Goal: Information Seeking & Learning: Learn about a topic

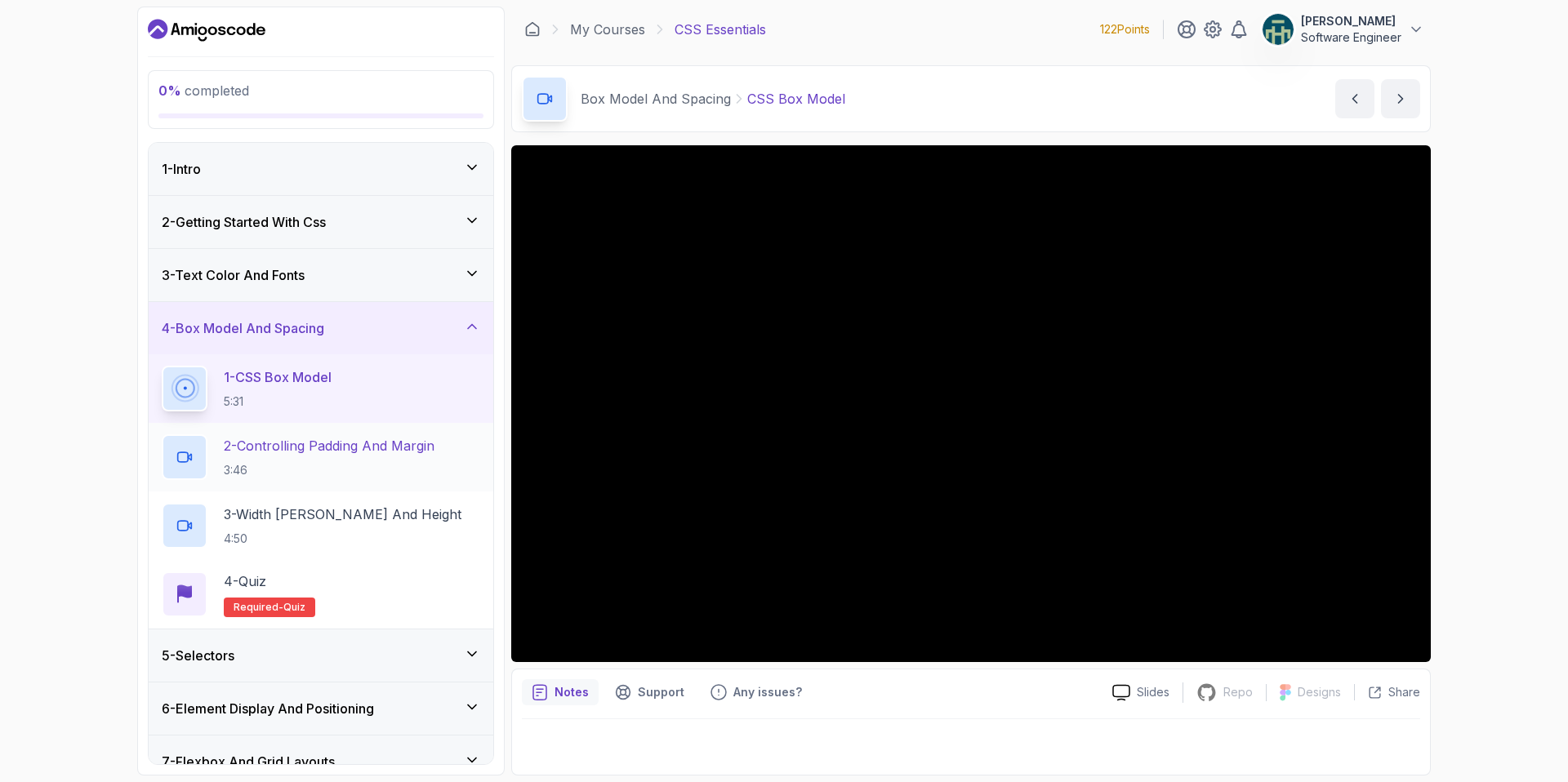
click at [349, 448] on p "2 - Controlling Padding And Margin" at bounding box center [329, 446] width 211 height 19
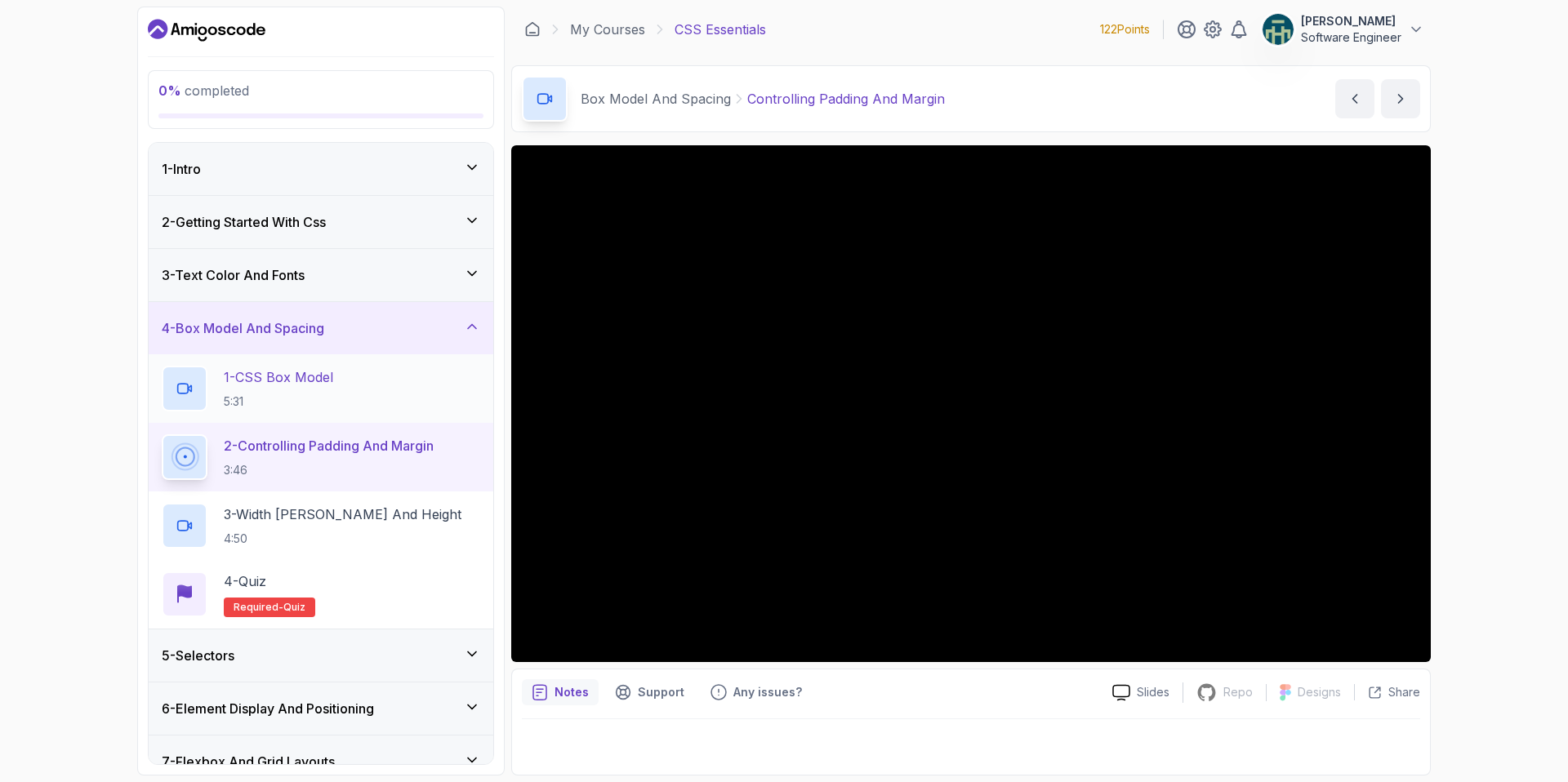
click at [350, 385] on div "1 - CSS Box Model 5:31" at bounding box center [321, 389] width 318 height 45
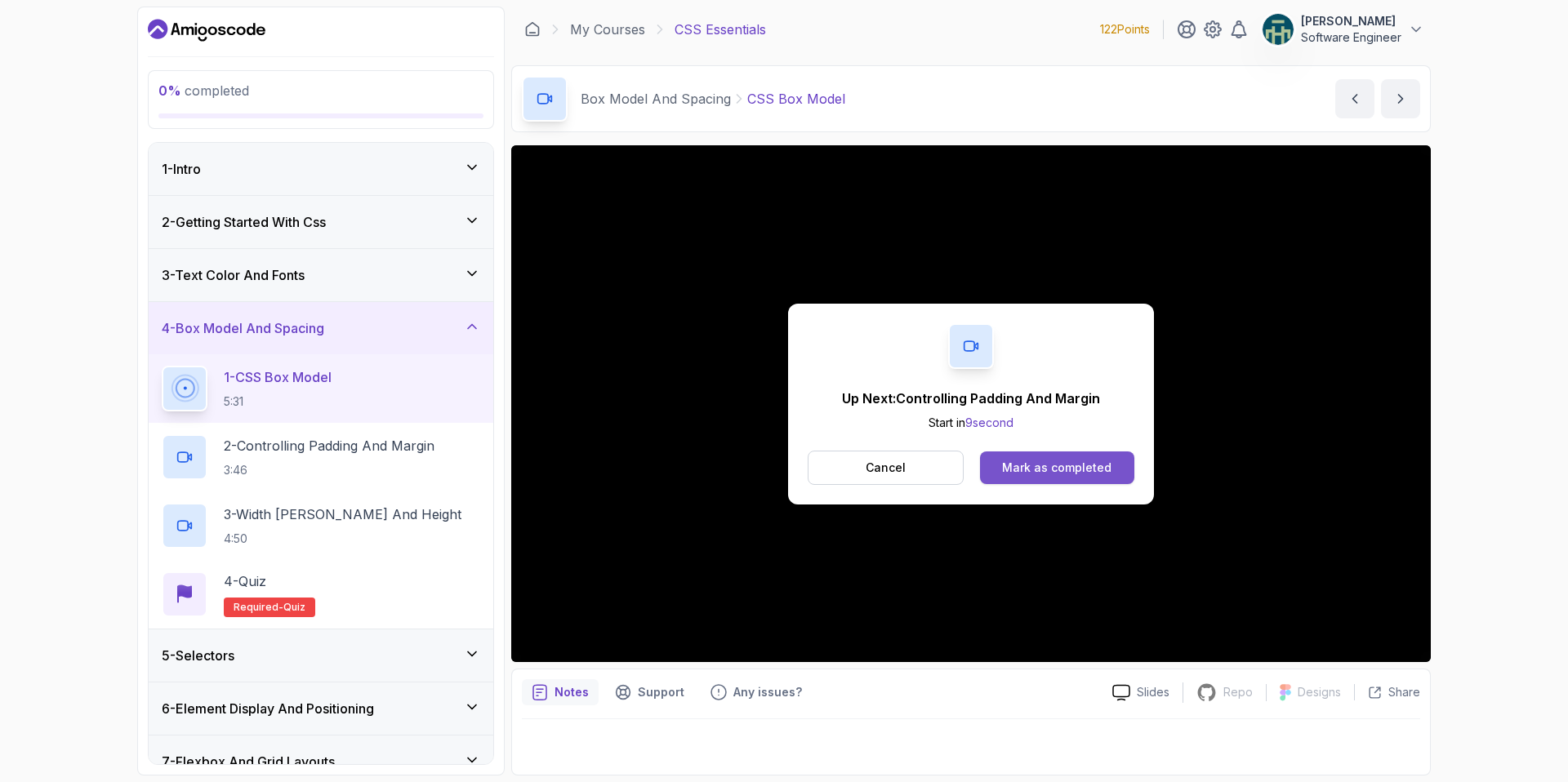
click at [1061, 479] on button "Mark as completed" at bounding box center [1057, 467] width 155 height 32
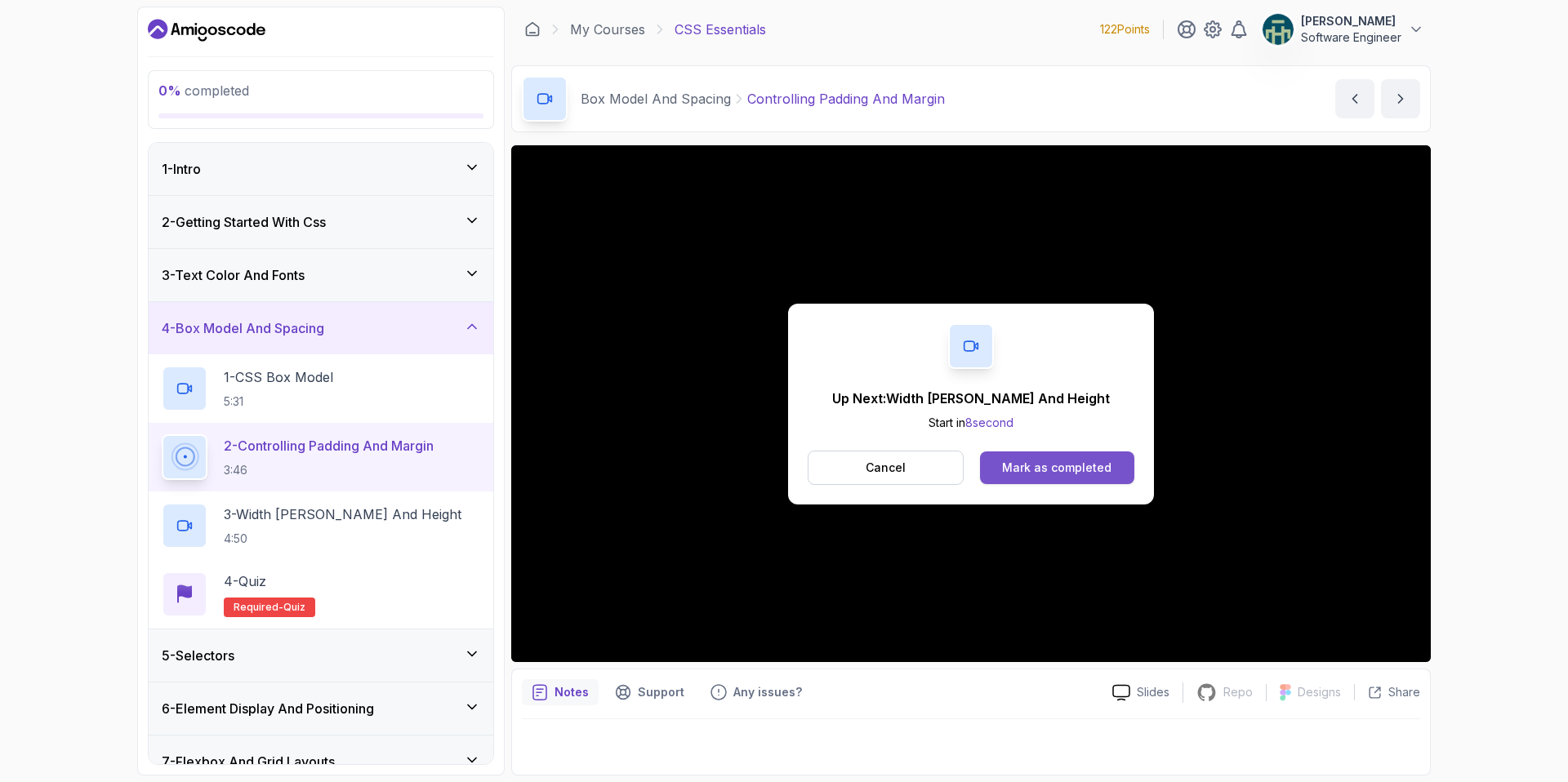
click at [996, 454] on button "Mark as completed" at bounding box center [1057, 467] width 155 height 32
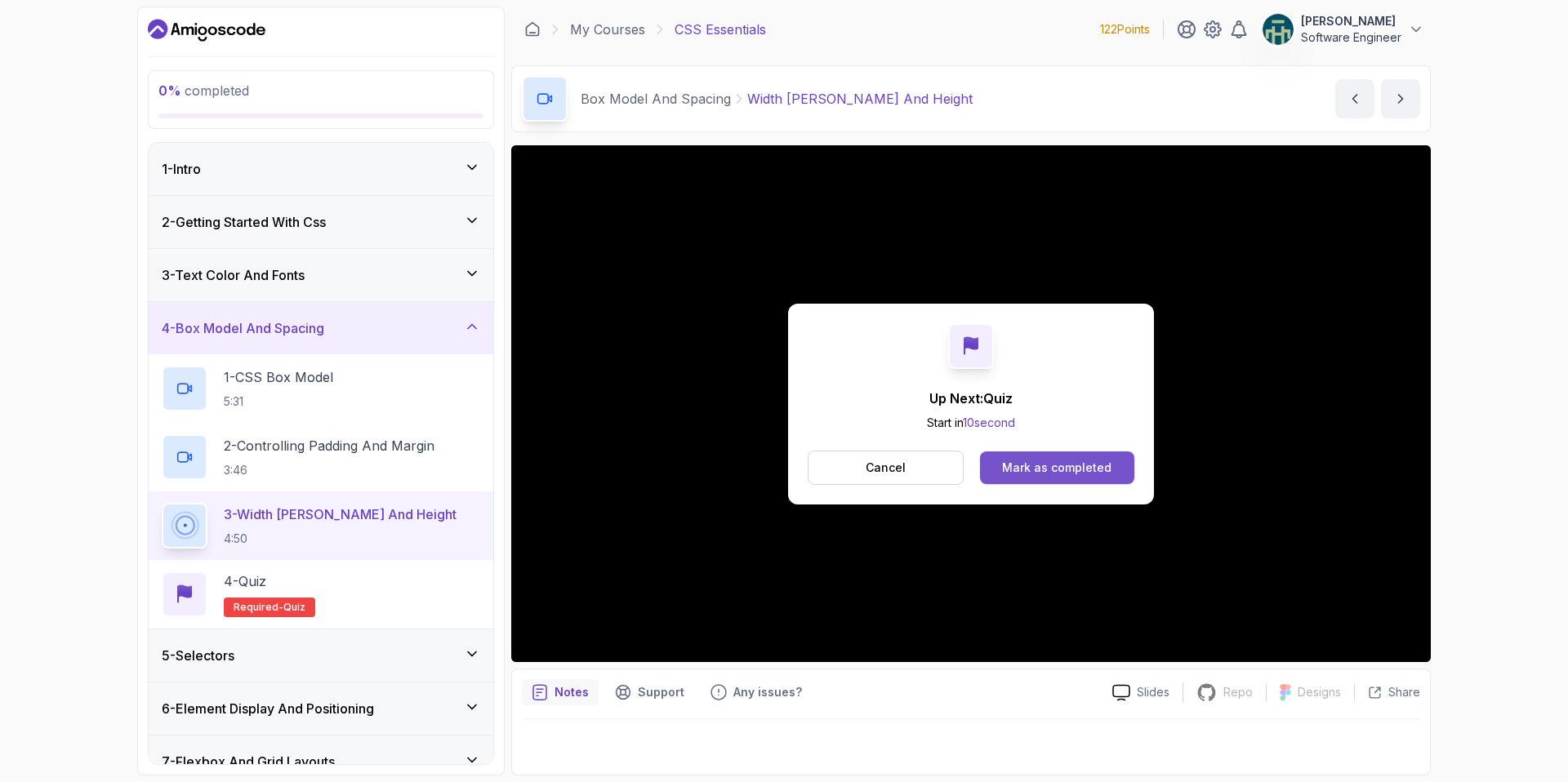
click at [1072, 465] on div "Mark as completed" at bounding box center [1056, 467] width 109 height 17
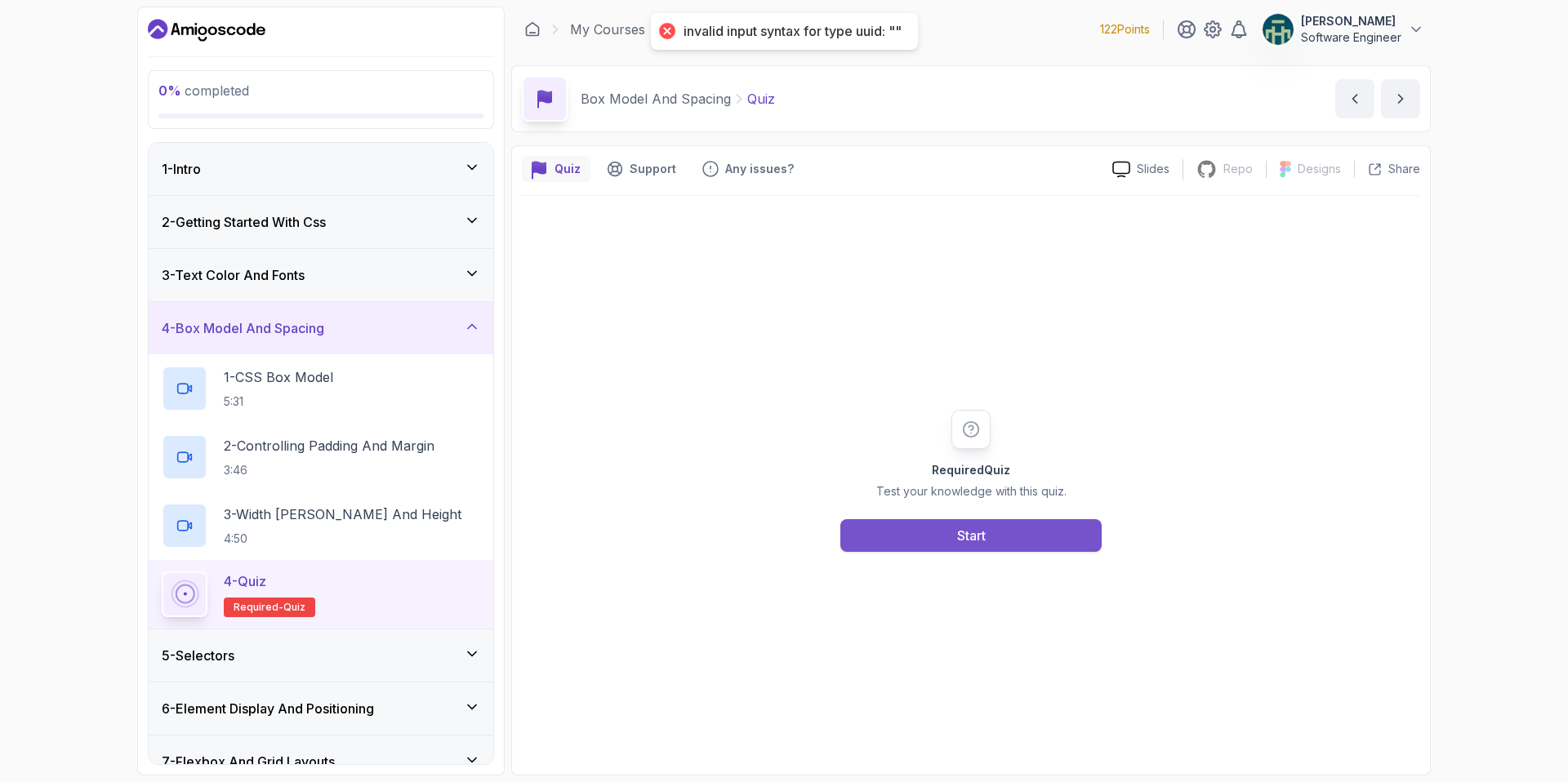
click at [1015, 540] on button "Start" at bounding box center [970, 535] width 261 height 32
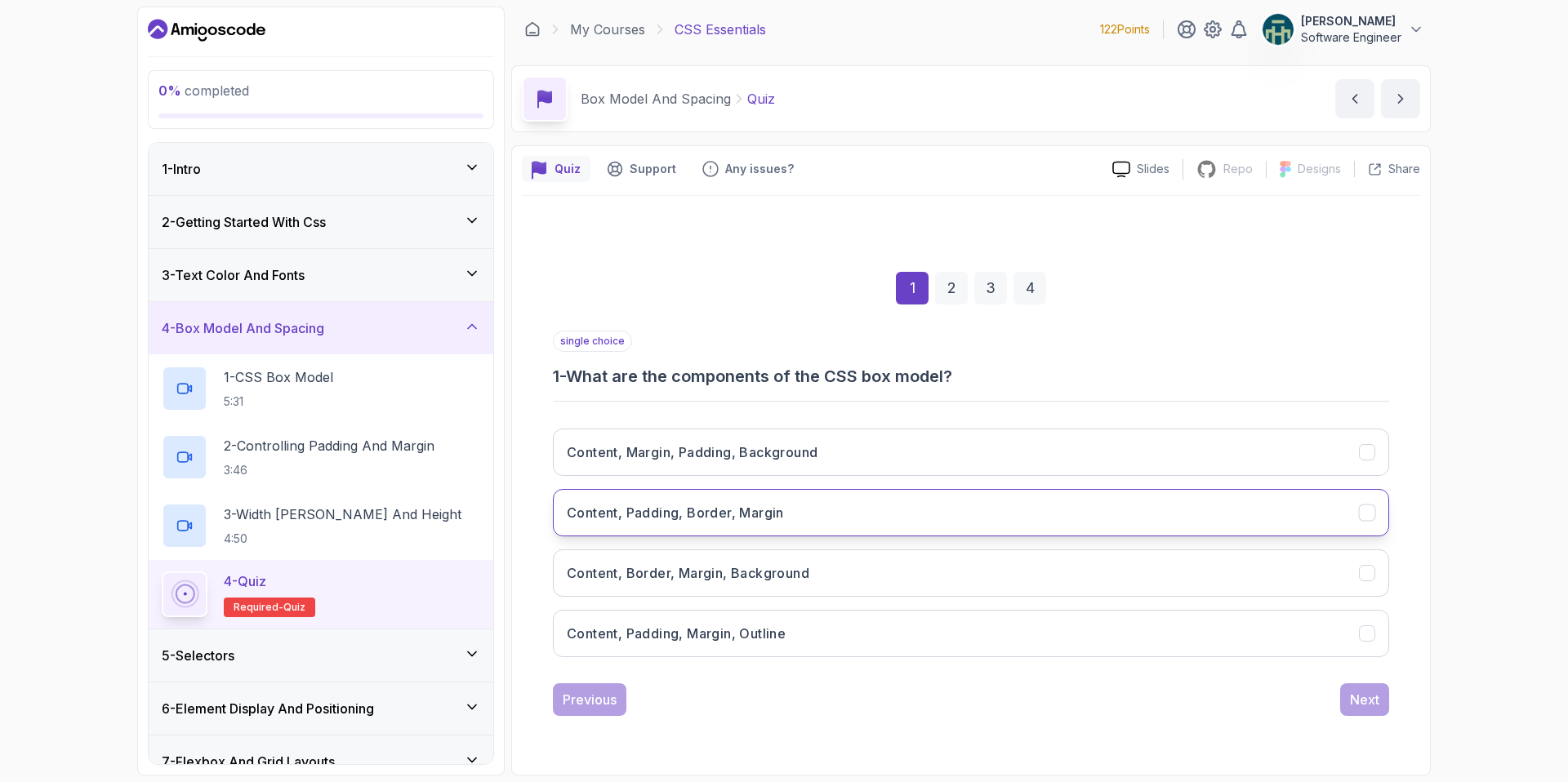
click at [1375, 516] on icon "Content, Padding, Border, Margin" at bounding box center [1368, 512] width 16 height 16
click at [1370, 694] on div "Next" at bounding box center [1365, 700] width 30 height 19
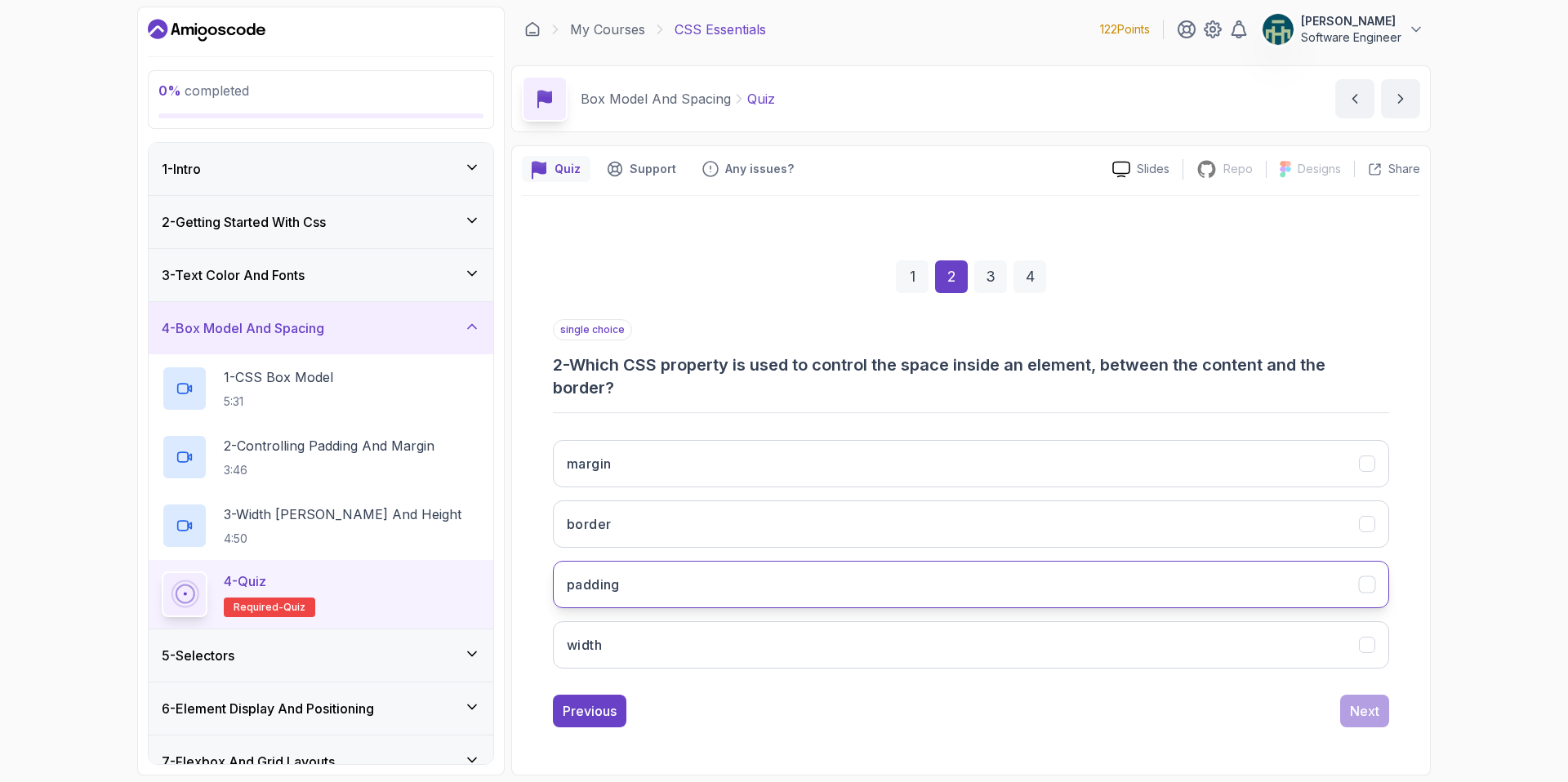
click at [1245, 587] on button "padding" at bounding box center [971, 585] width 836 height 47
click at [1360, 694] on button "Next" at bounding box center [1364, 710] width 49 height 32
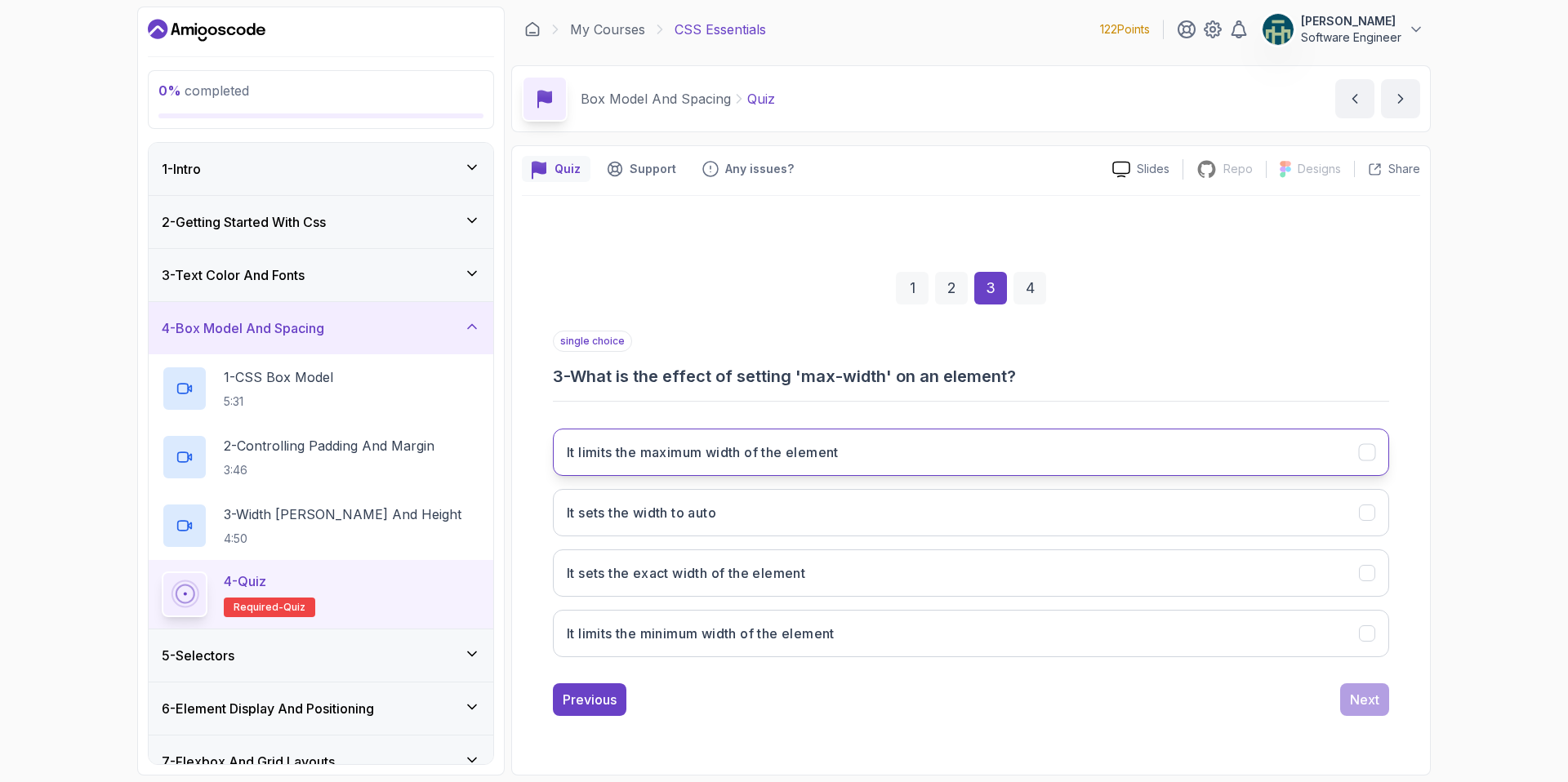
click at [799, 456] on h3 "It limits the maximum width of the element" at bounding box center [702, 452] width 272 height 19
click at [1354, 694] on div "Next" at bounding box center [1365, 700] width 30 height 19
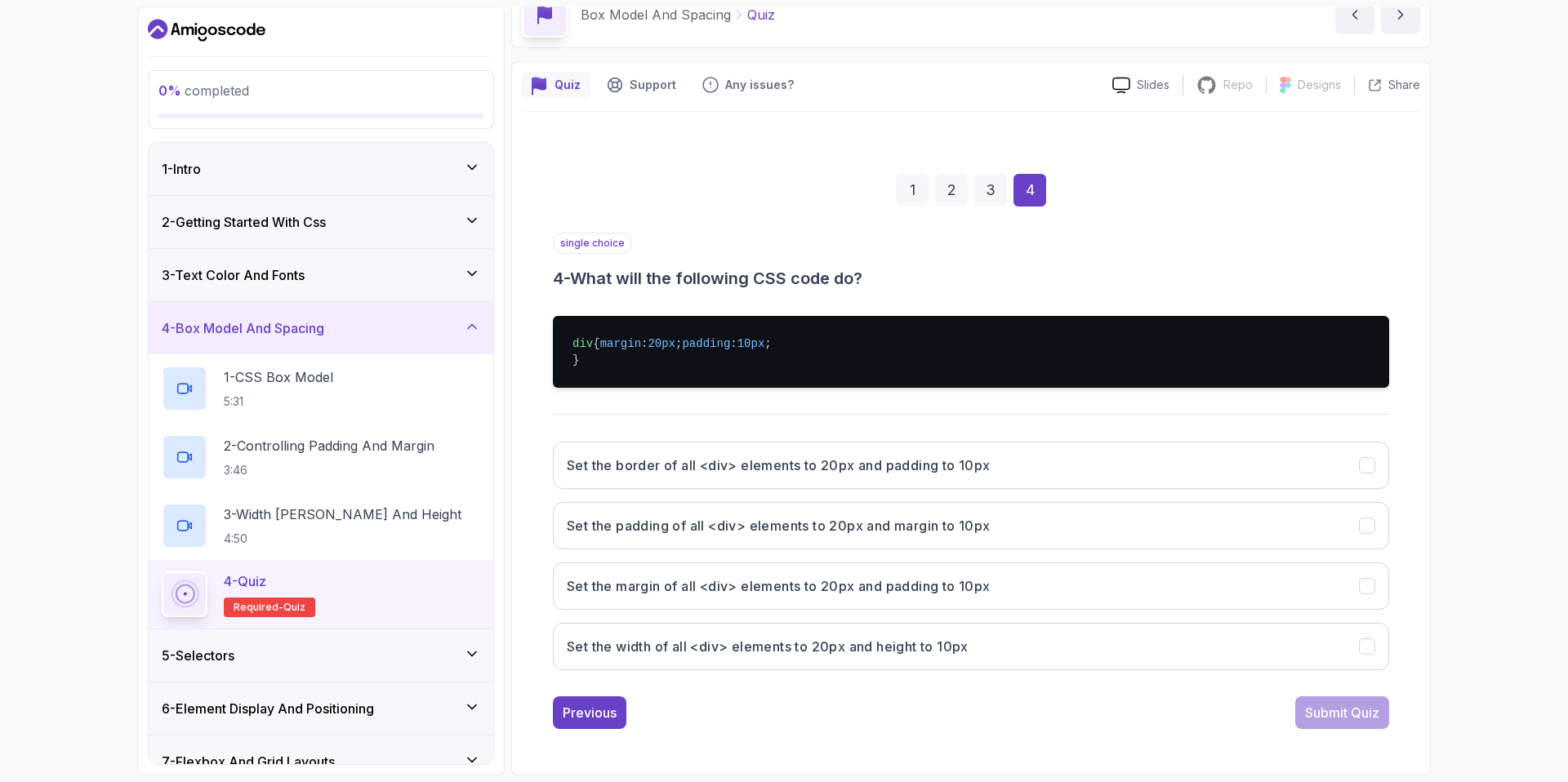
scroll to position [99, 0]
click at [1252, 605] on button "Set the margin of all <div> elements to 20px and padding to 10px" at bounding box center [971, 586] width 836 height 47
click at [1338, 694] on div "Submit Quiz" at bounding box center [1342, 713] width 74 height 19
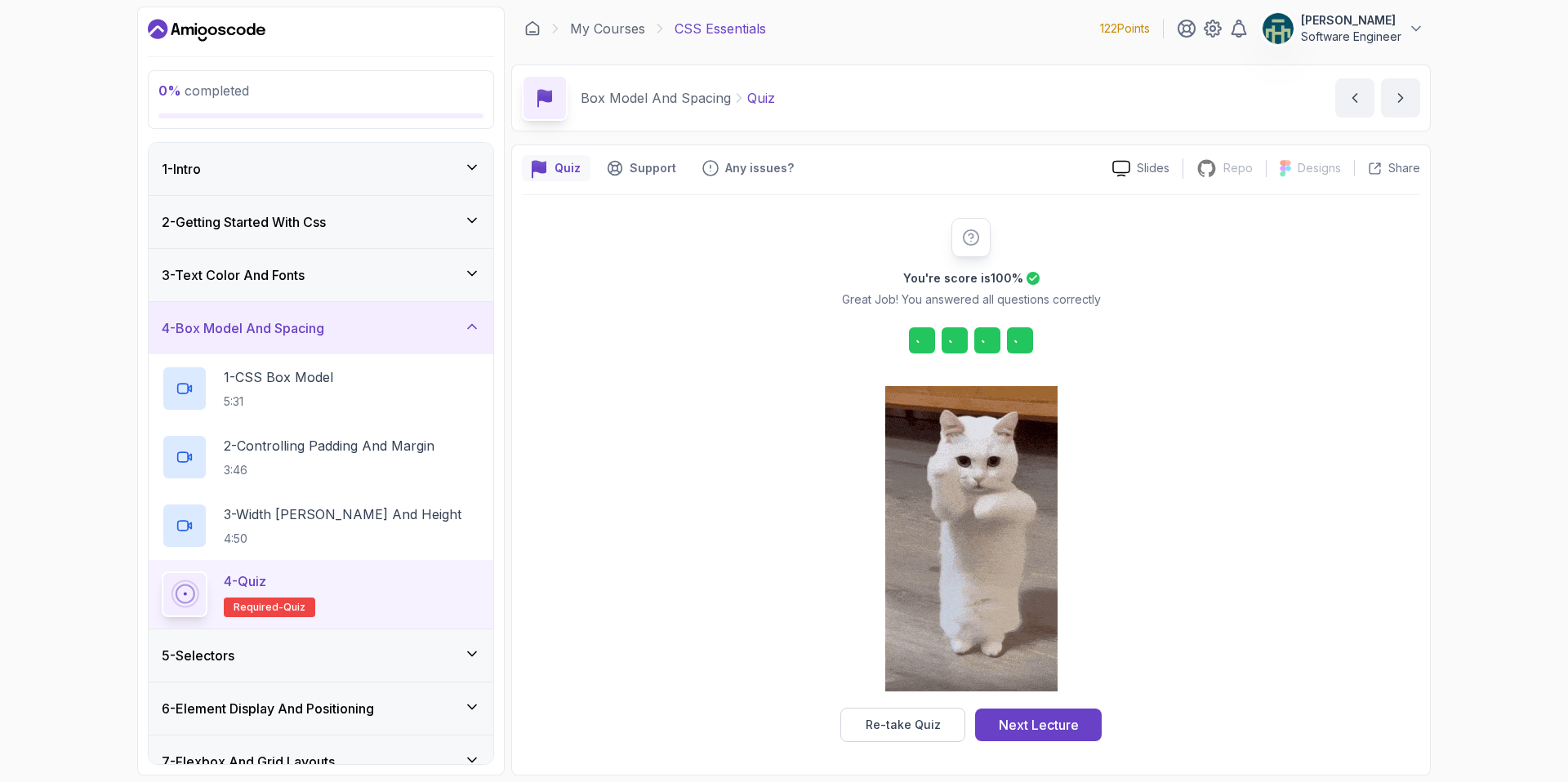
scroll to position [1, 0]
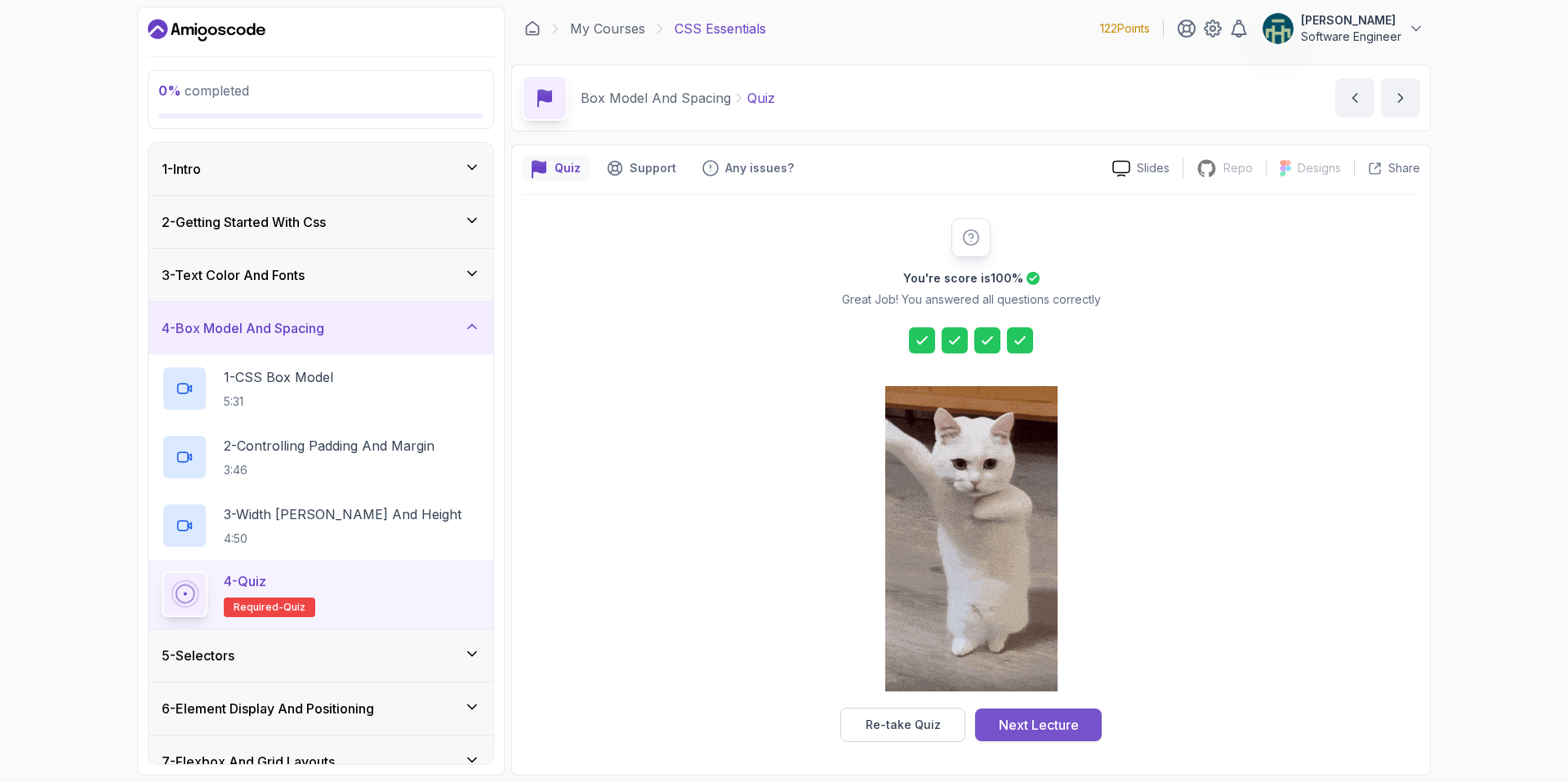
click at [1010, 694] on button "Next Lecture" at bounding box center [1038, 724] width 127 height 32
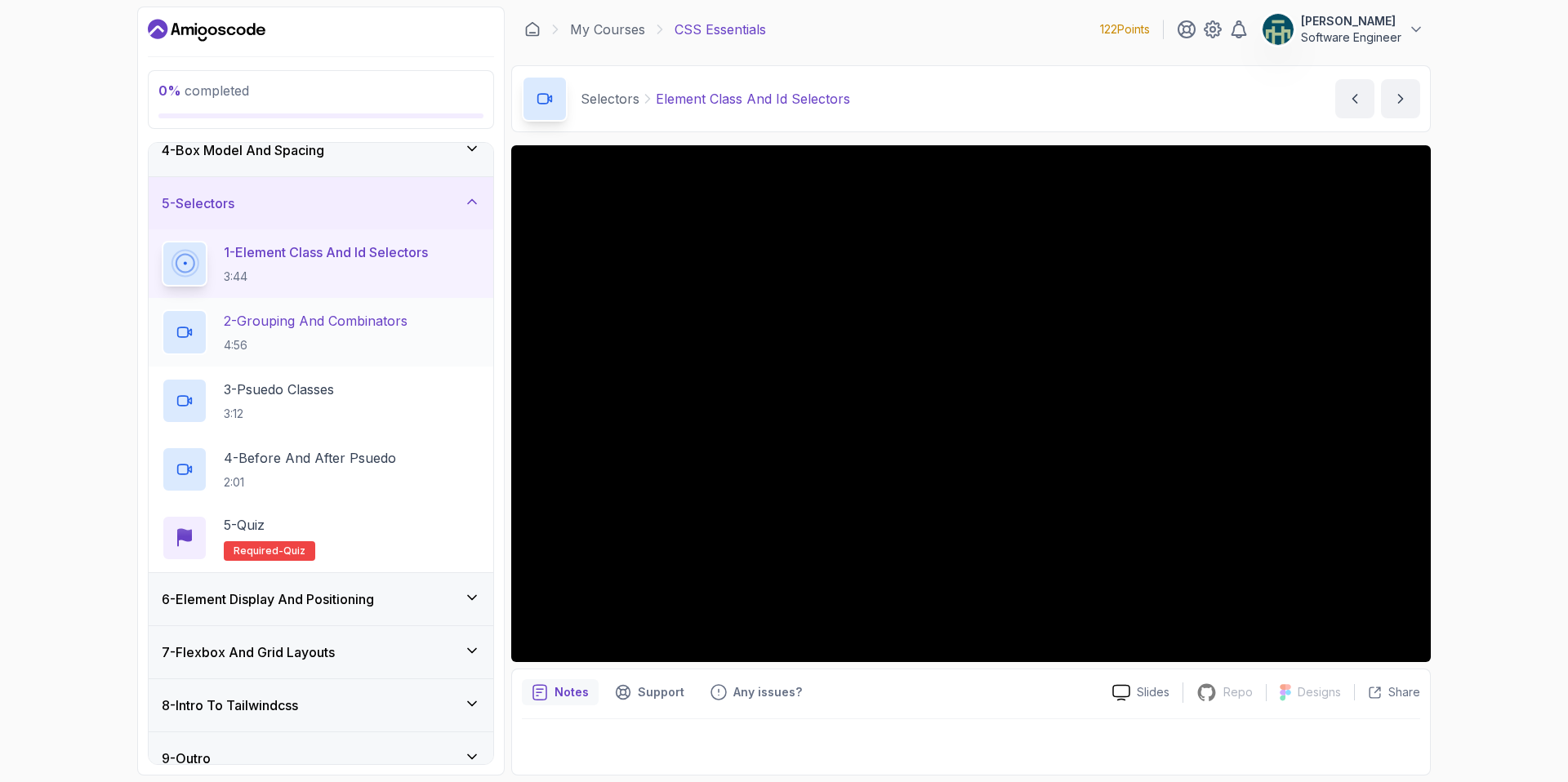
scroll to position [198, 0]
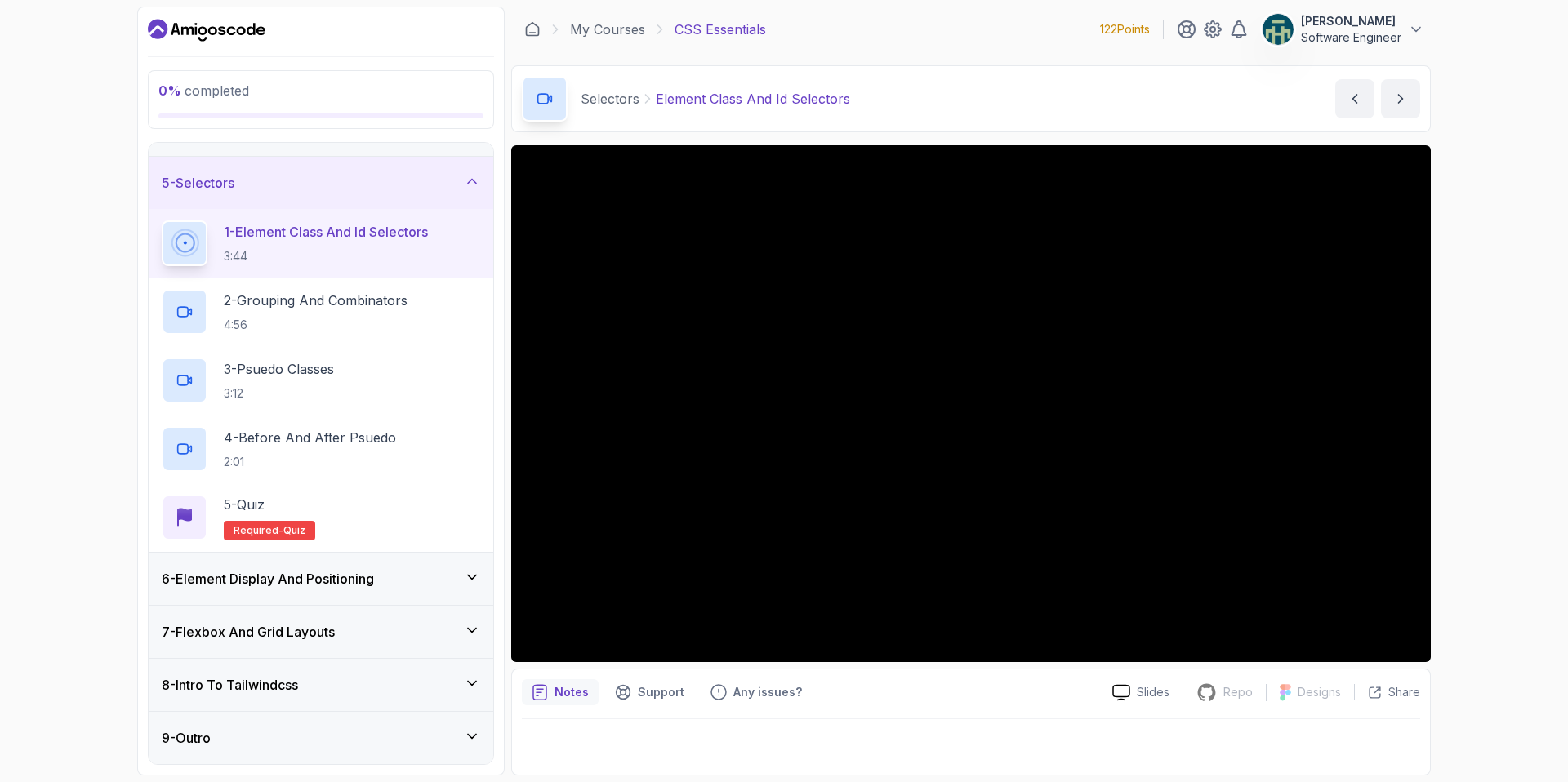
click at [395, 575] on div "6 - Element Display And Positioning" at bounding box center [321, 578] width 318 height 19
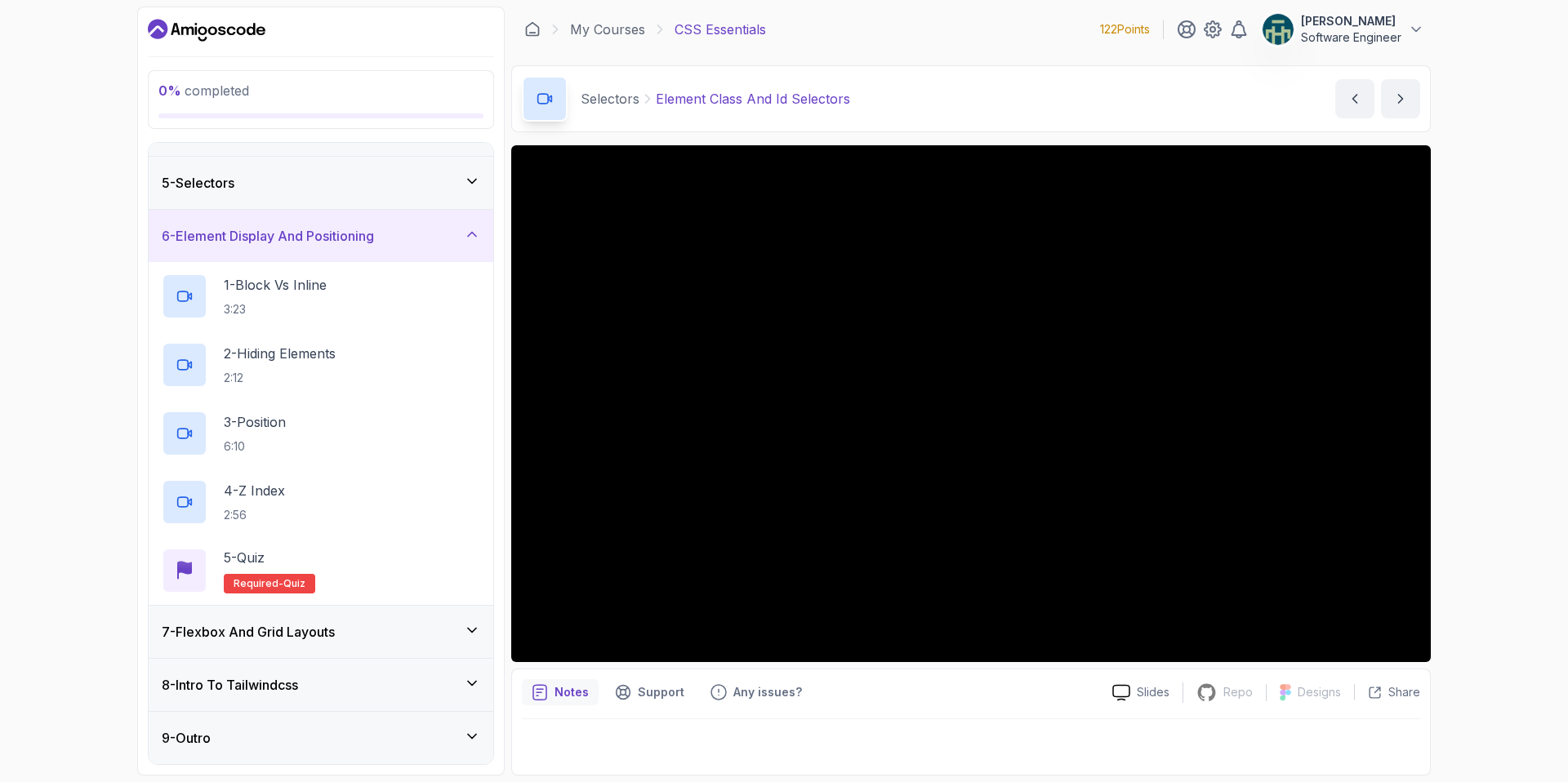
scroll to position [177, 0]
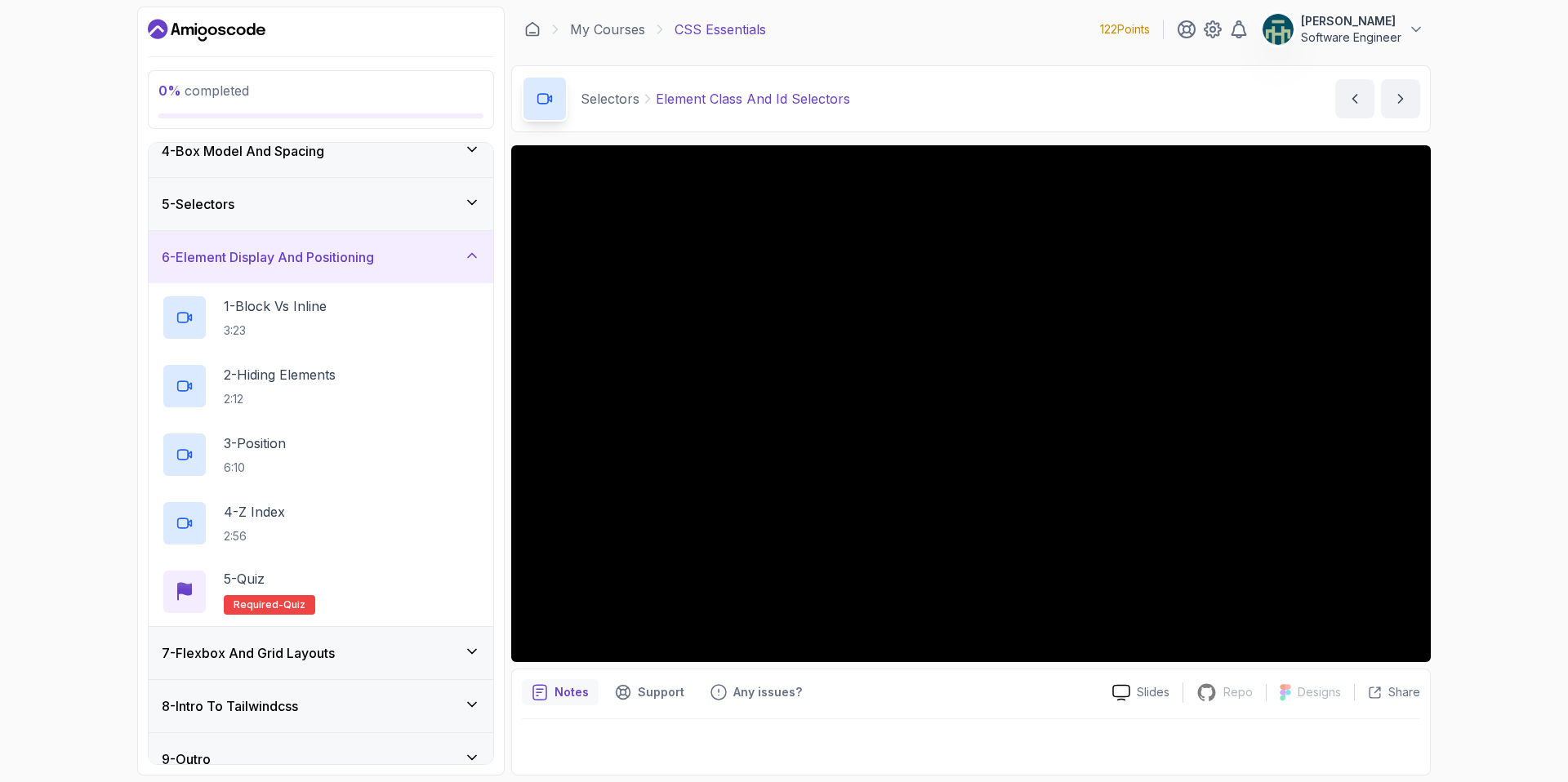
click at [402, 259] on div "6 - Element Display And Positioning" at bounding box center [321, 257] width 318 height 19
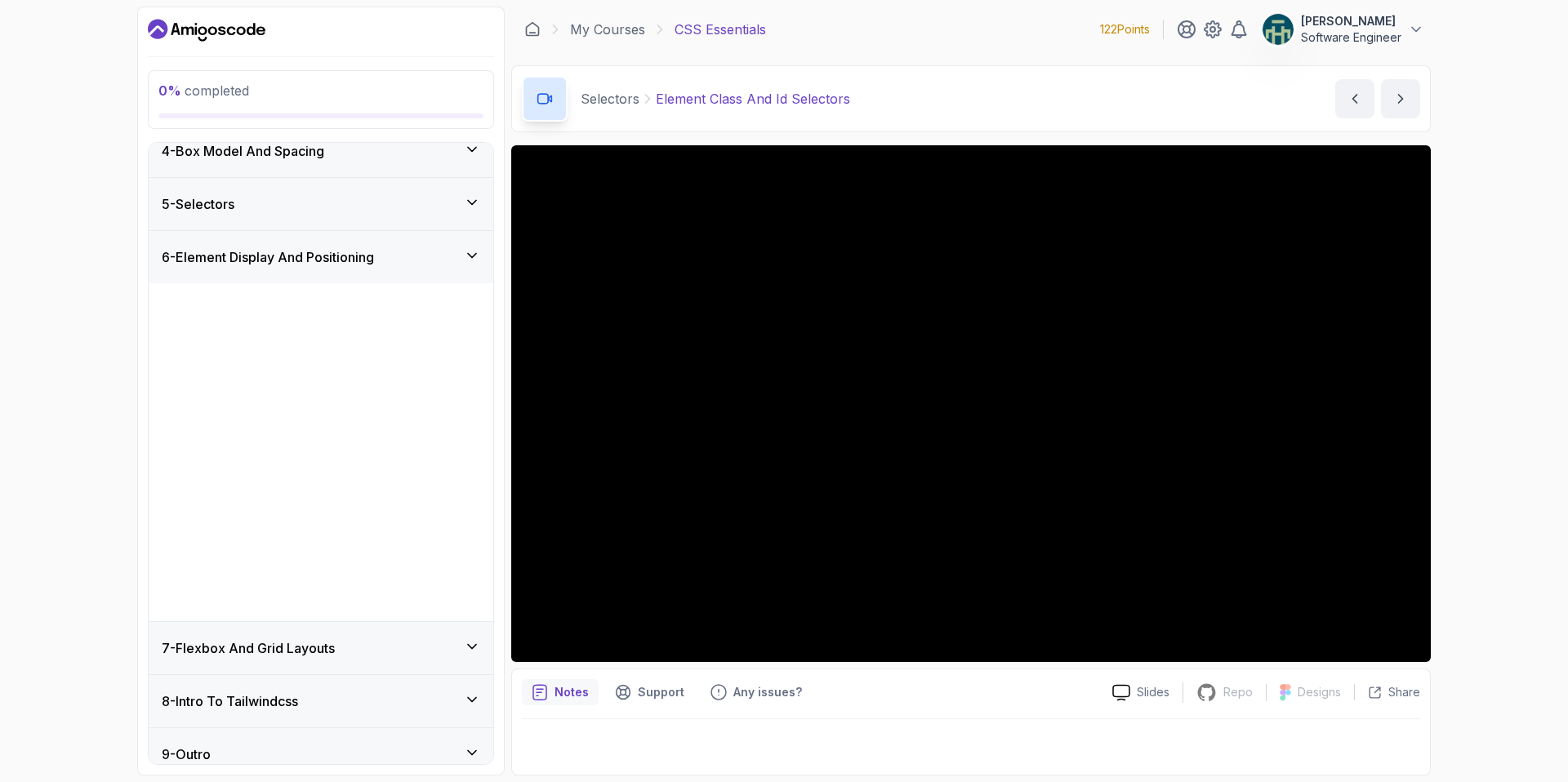
scroll to position [0, 0]
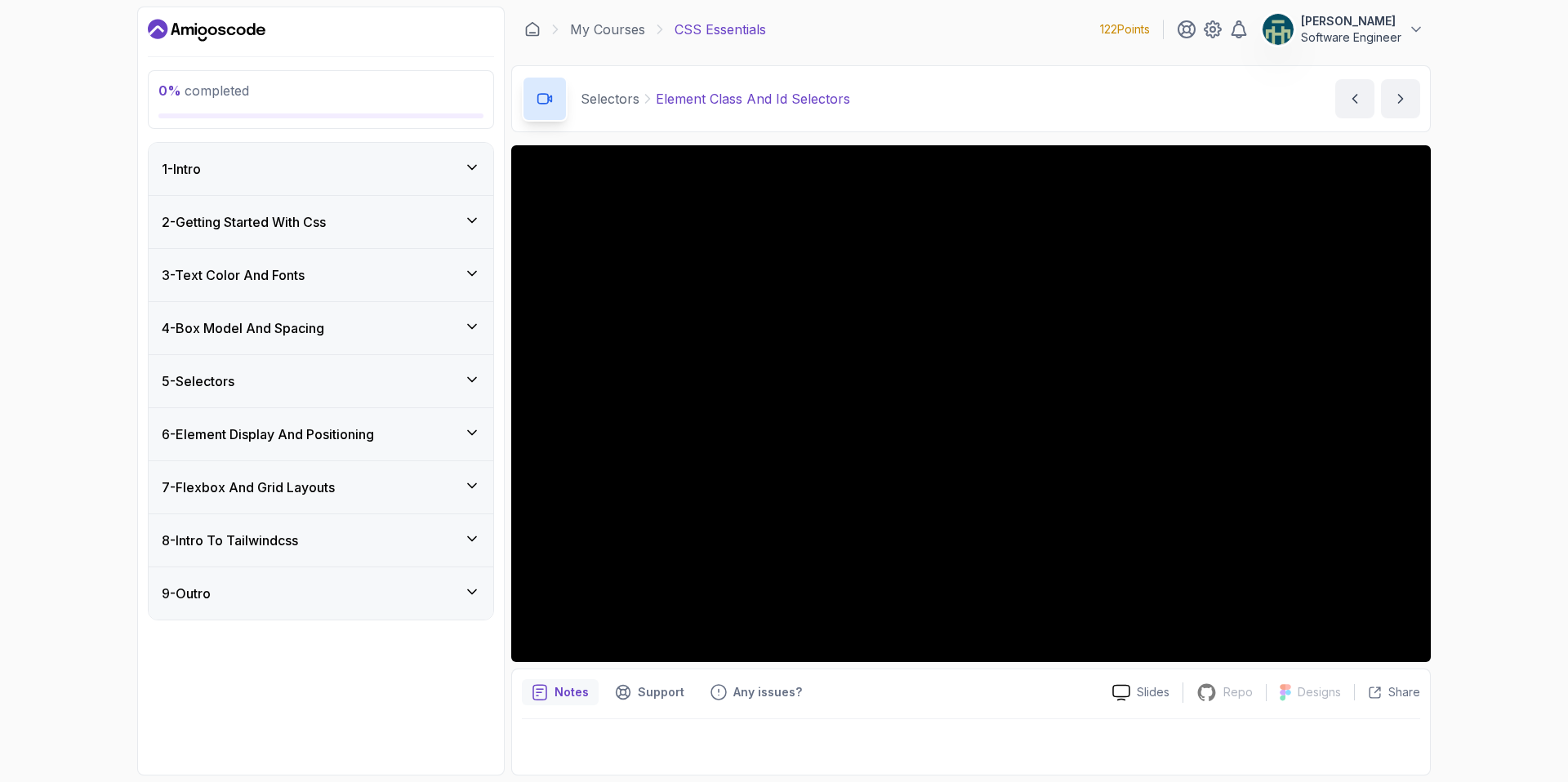
click at [453, 498] on div "7 - Flexbox And Grid Layouts" at bounding box center [321, 488] width 344 height 52
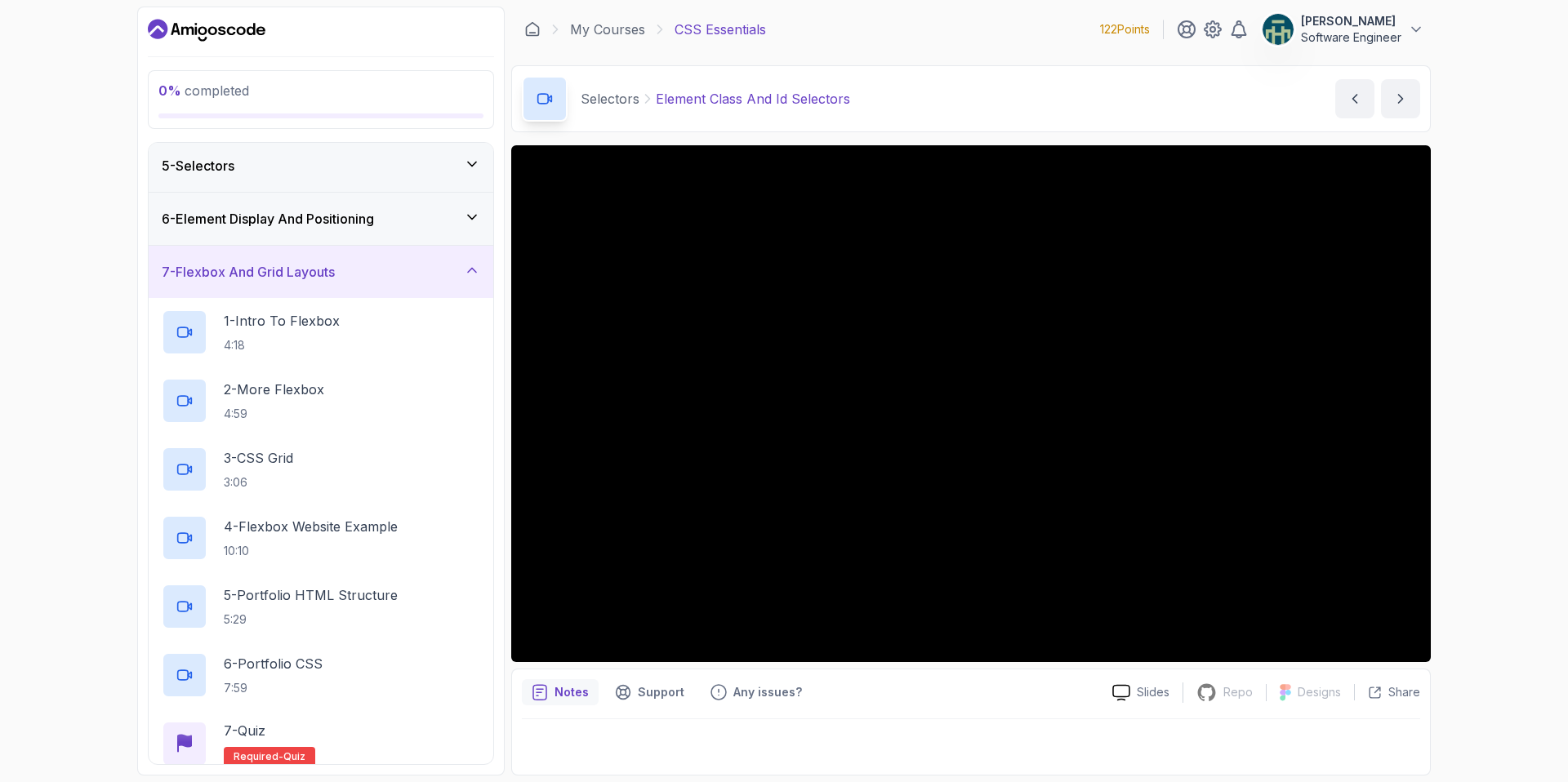
scroll to position [223, 0]
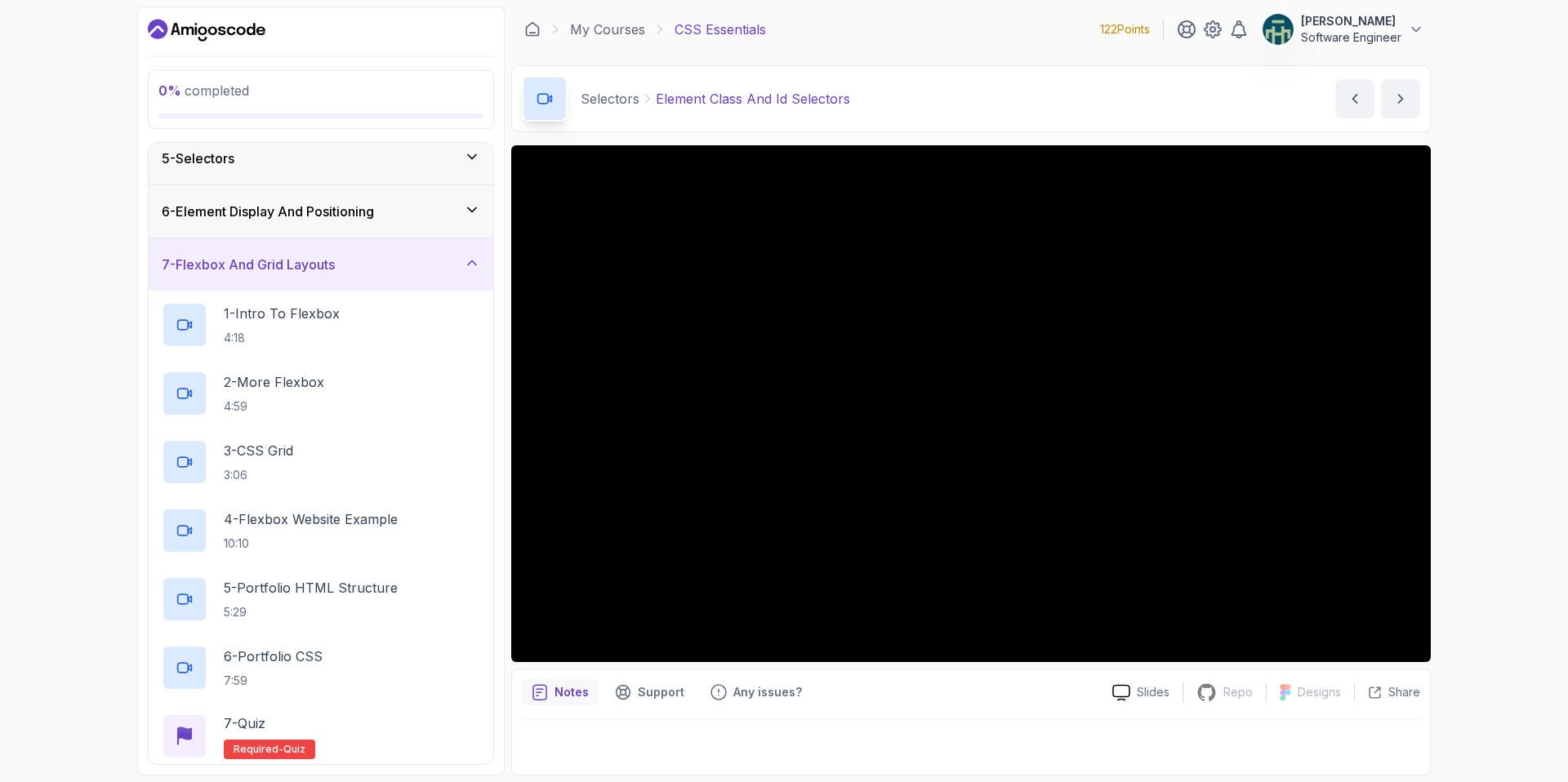
click at [447, 273] on div "7 - Flexbox And Grid Layouts" at bounding box center [321, 265] width 344 height 52
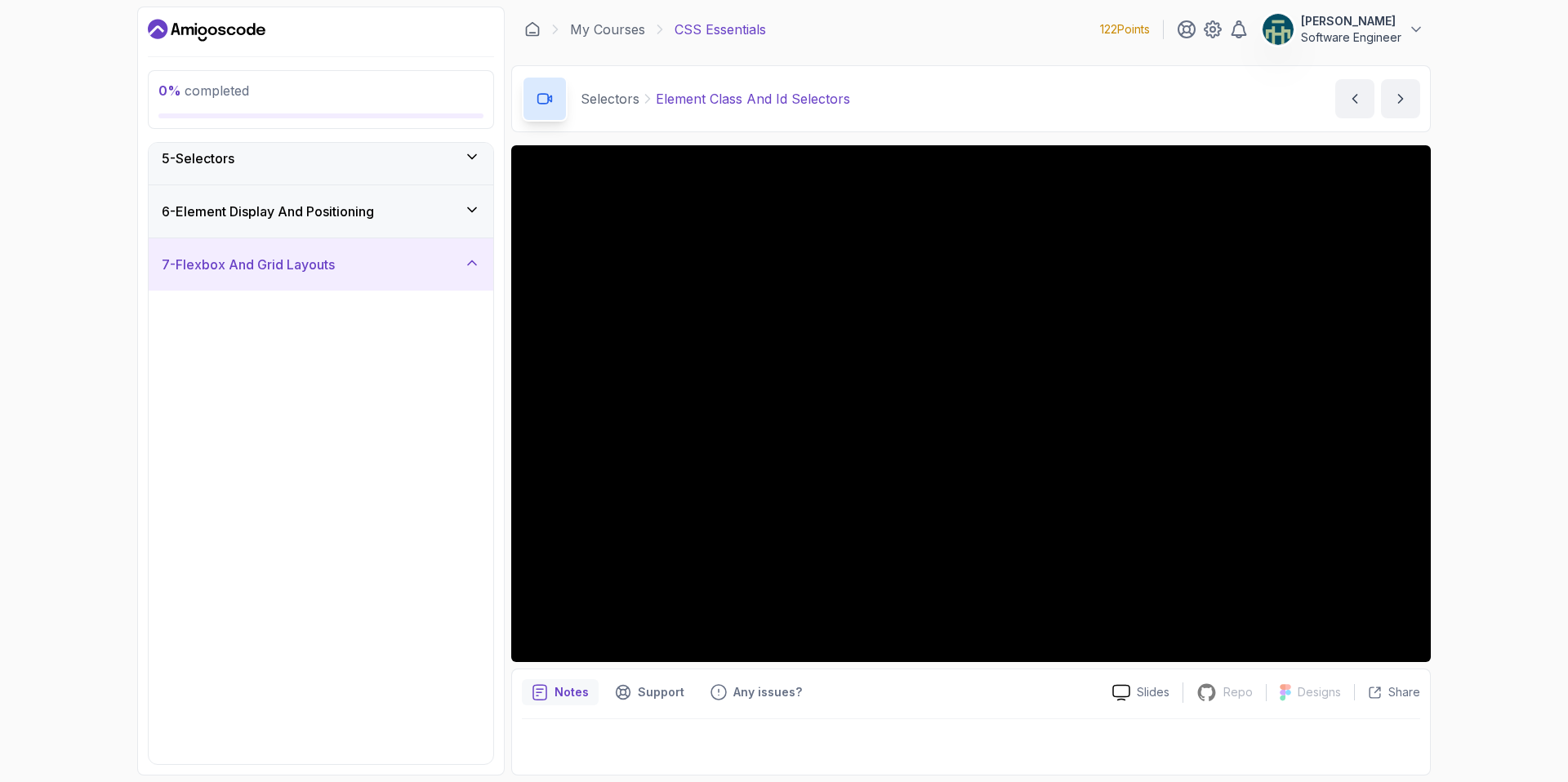
scroll to position [0, 0]
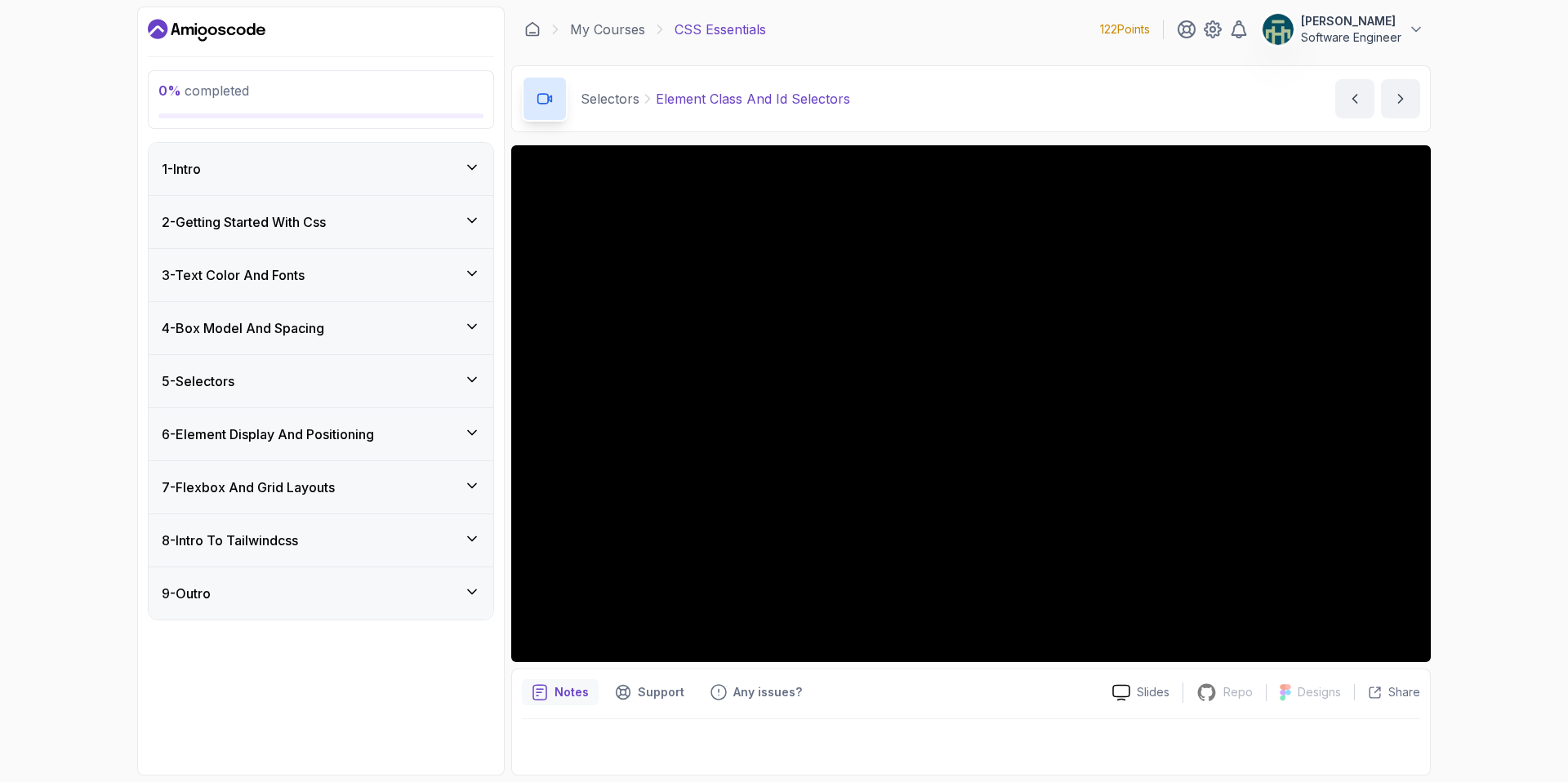
click at [461, 531] on div "8 - Intro To Tailwindcss" at bounding box center [321, 540] width 318 height 19
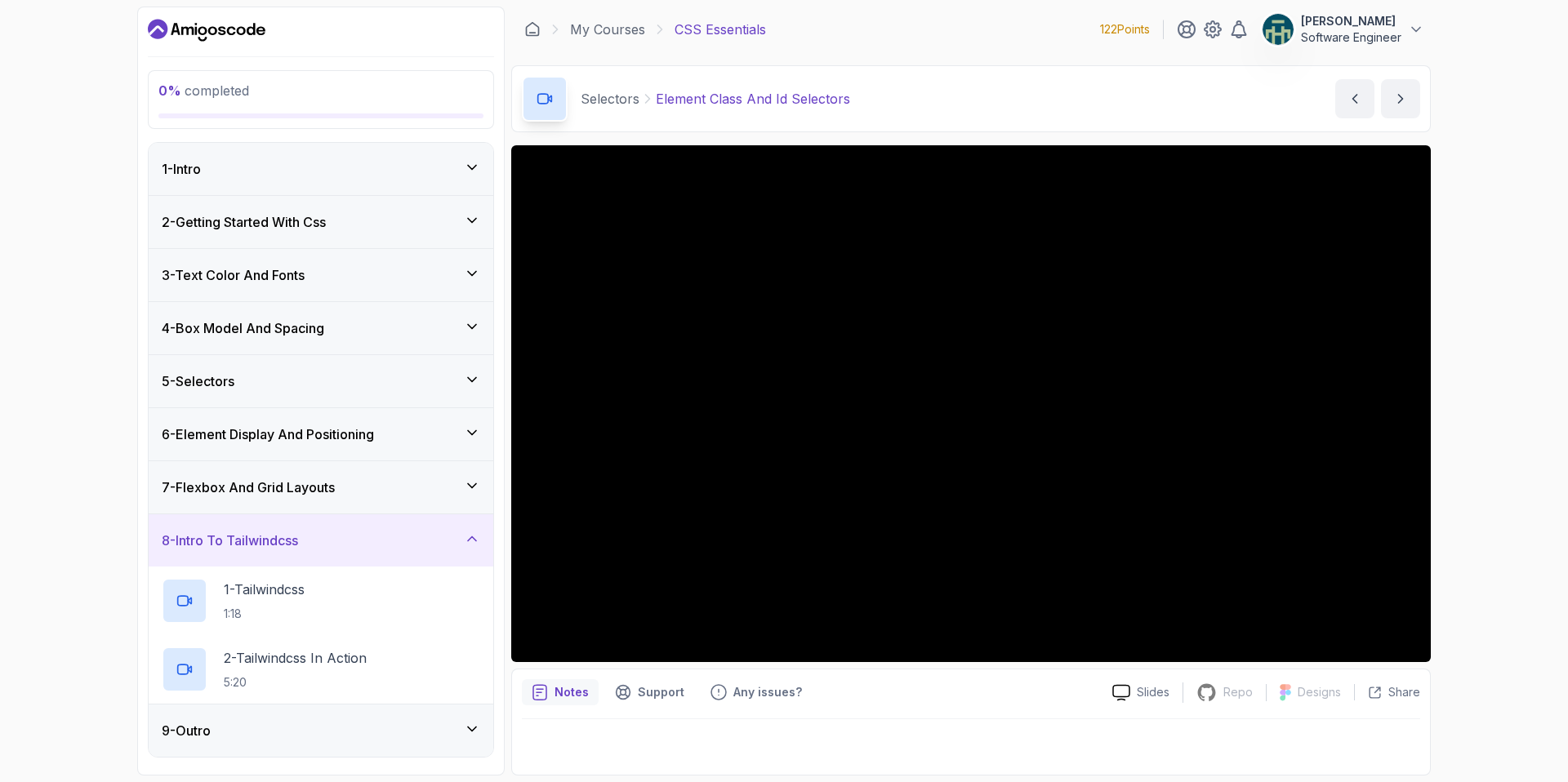
click at [461, 531] on div "8 - Intro To Tailwindcss" at bounding box center [321, 540] width 318 height 19
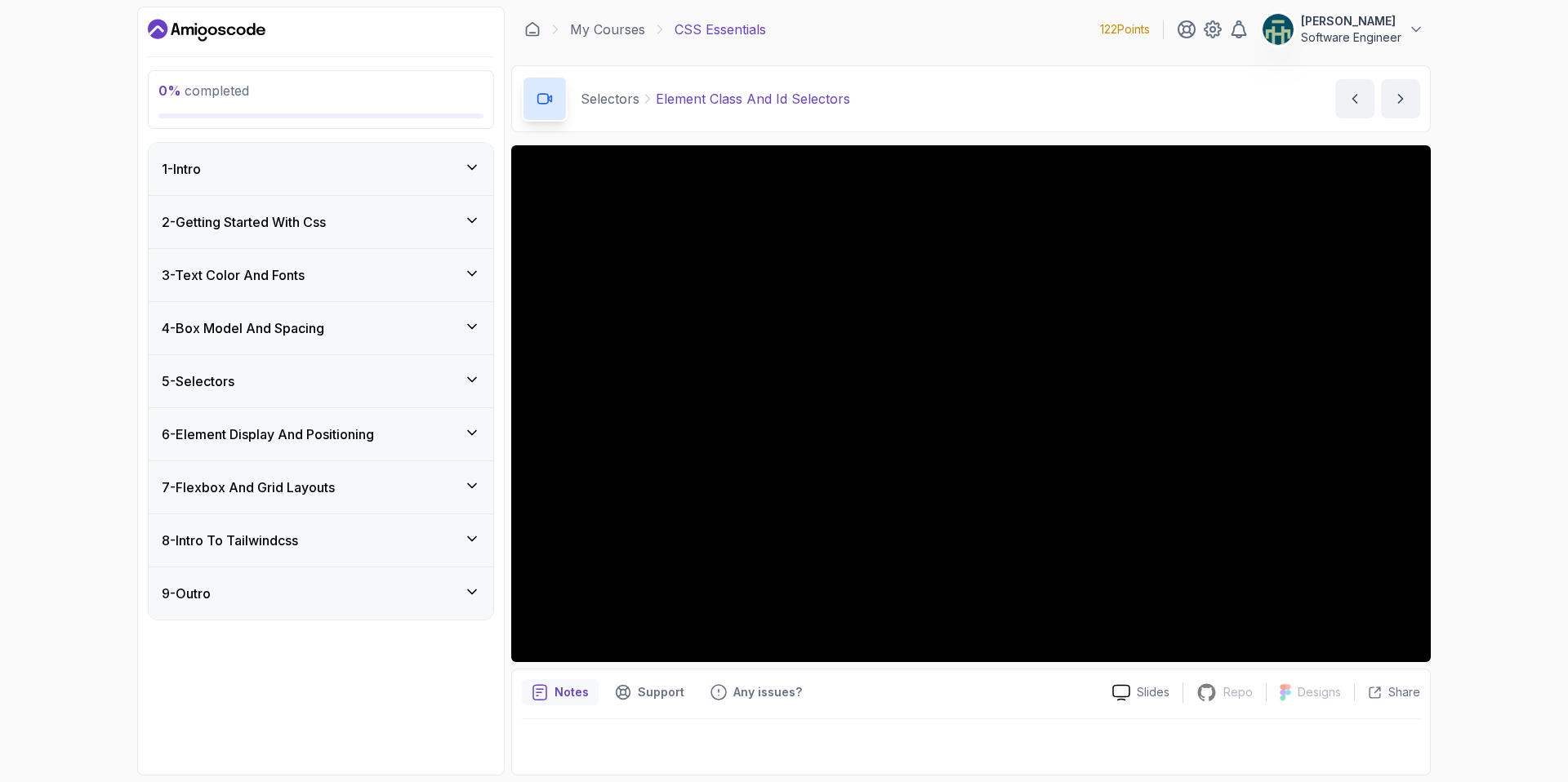
click at [441, 601] on div "9 - Outro" at bounding box center [321, 593] width 318 height 19
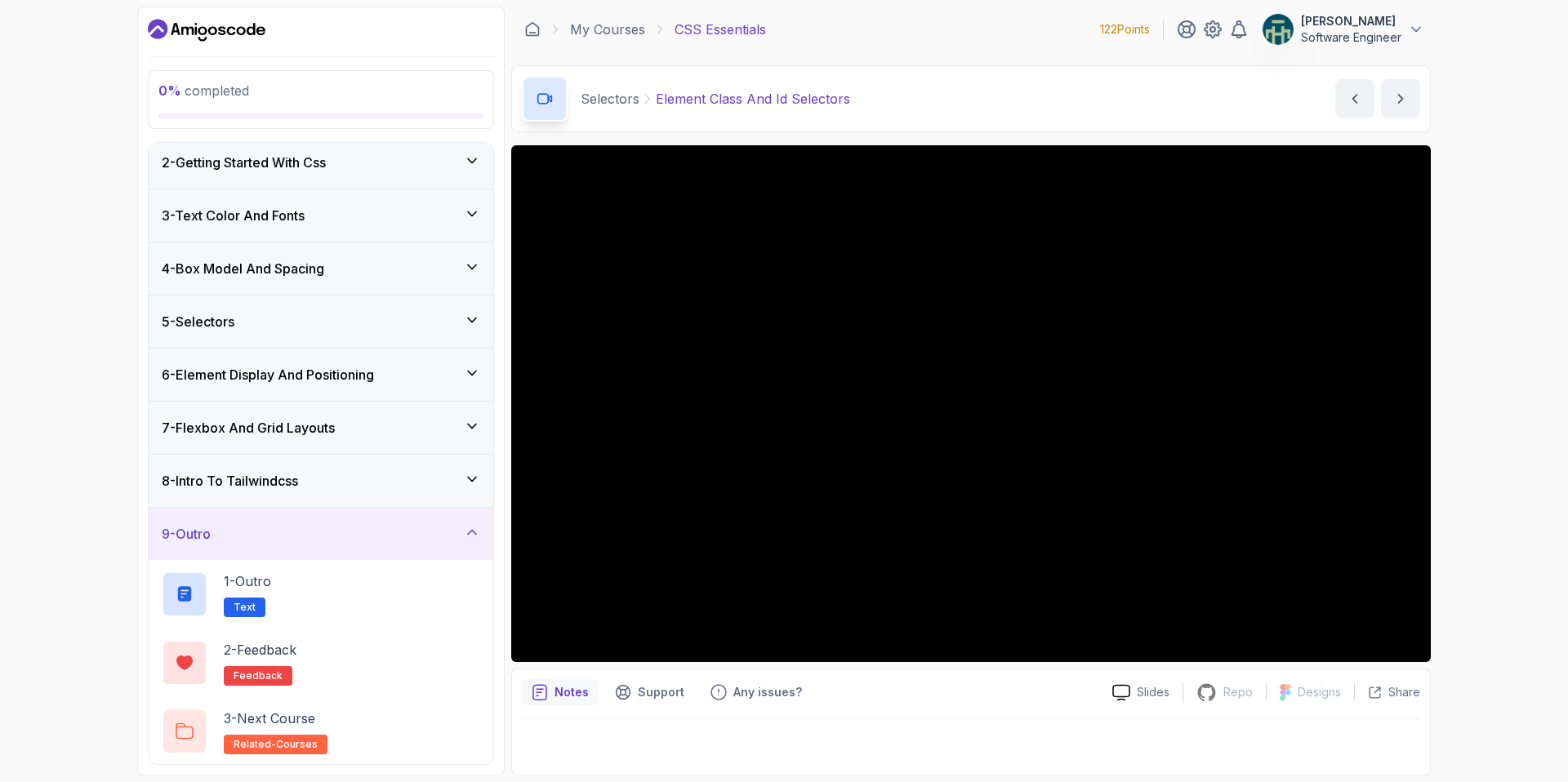
scroll to position [61, 0]
click at [454, 531] on div "9 - Outro" at bounding box center [321, 532] width 318 height 19
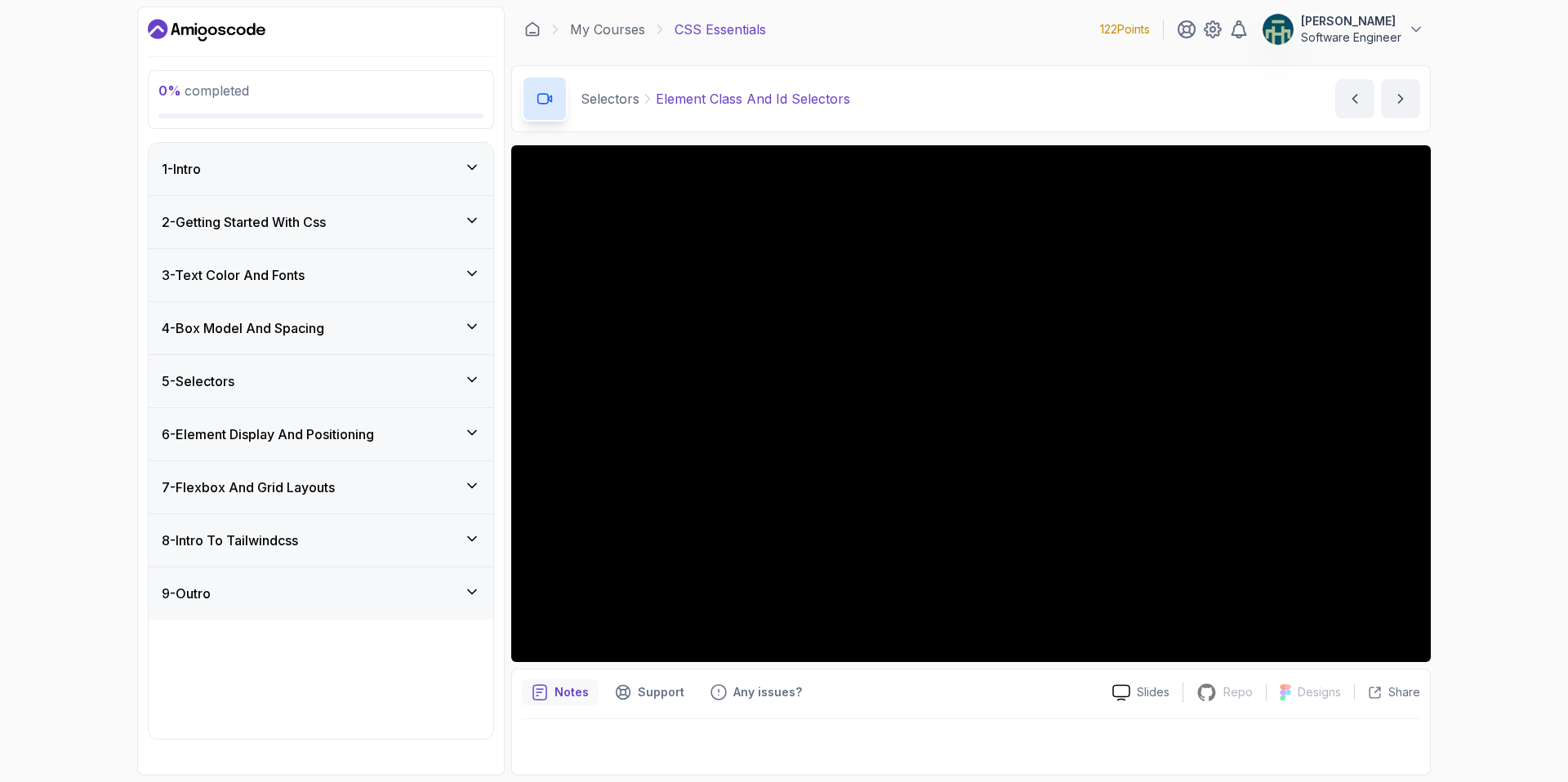
scroll to position [0, 0]
click at [467, 482] on icon at bounding box center [472, 486] width 17 height 17
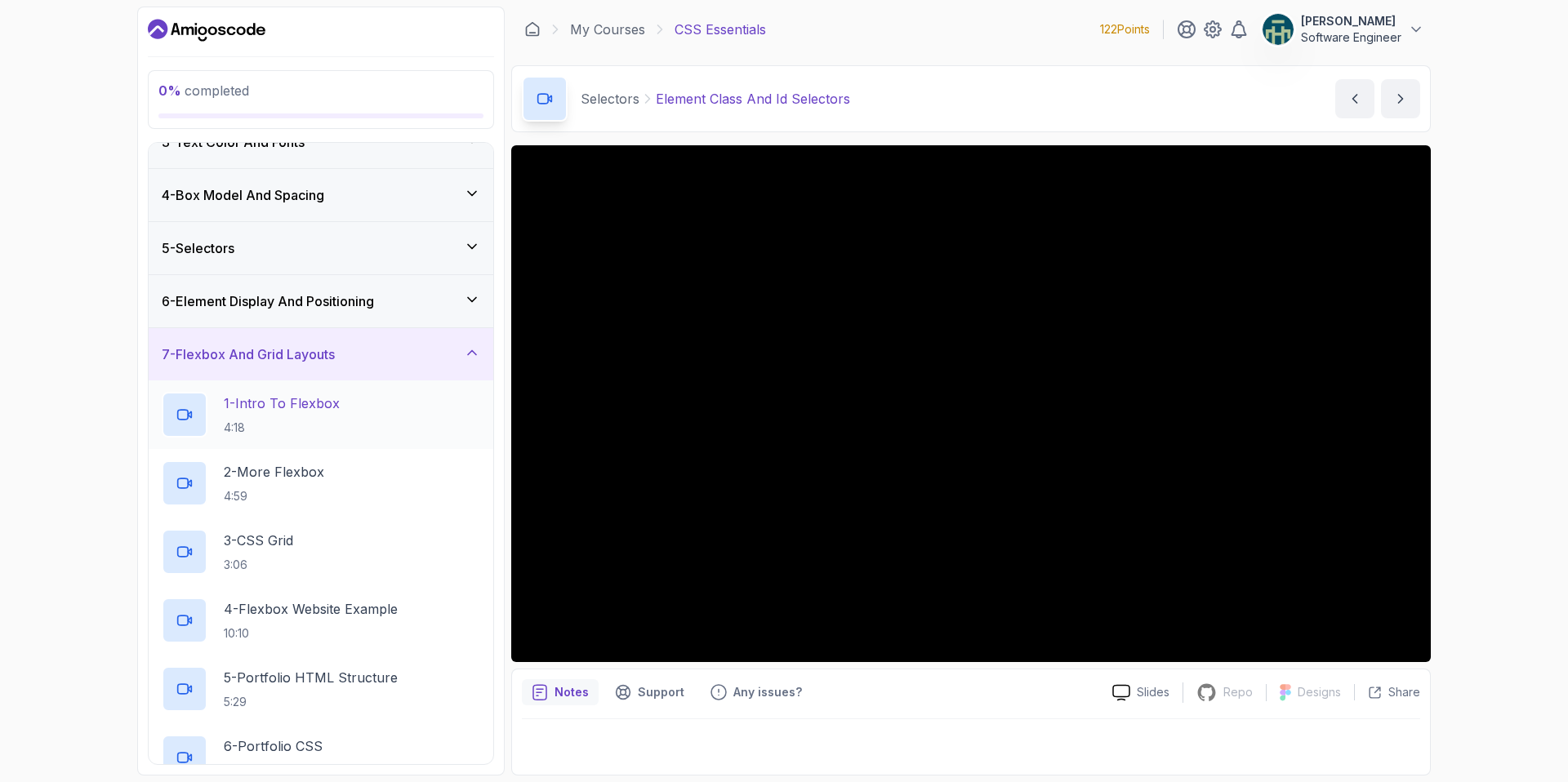
scroll to position [132, 0]
click at [451, 360] on div "7 - Flexbox And Grid Layouts" at bounding box center [321, 355] width 318 height 19
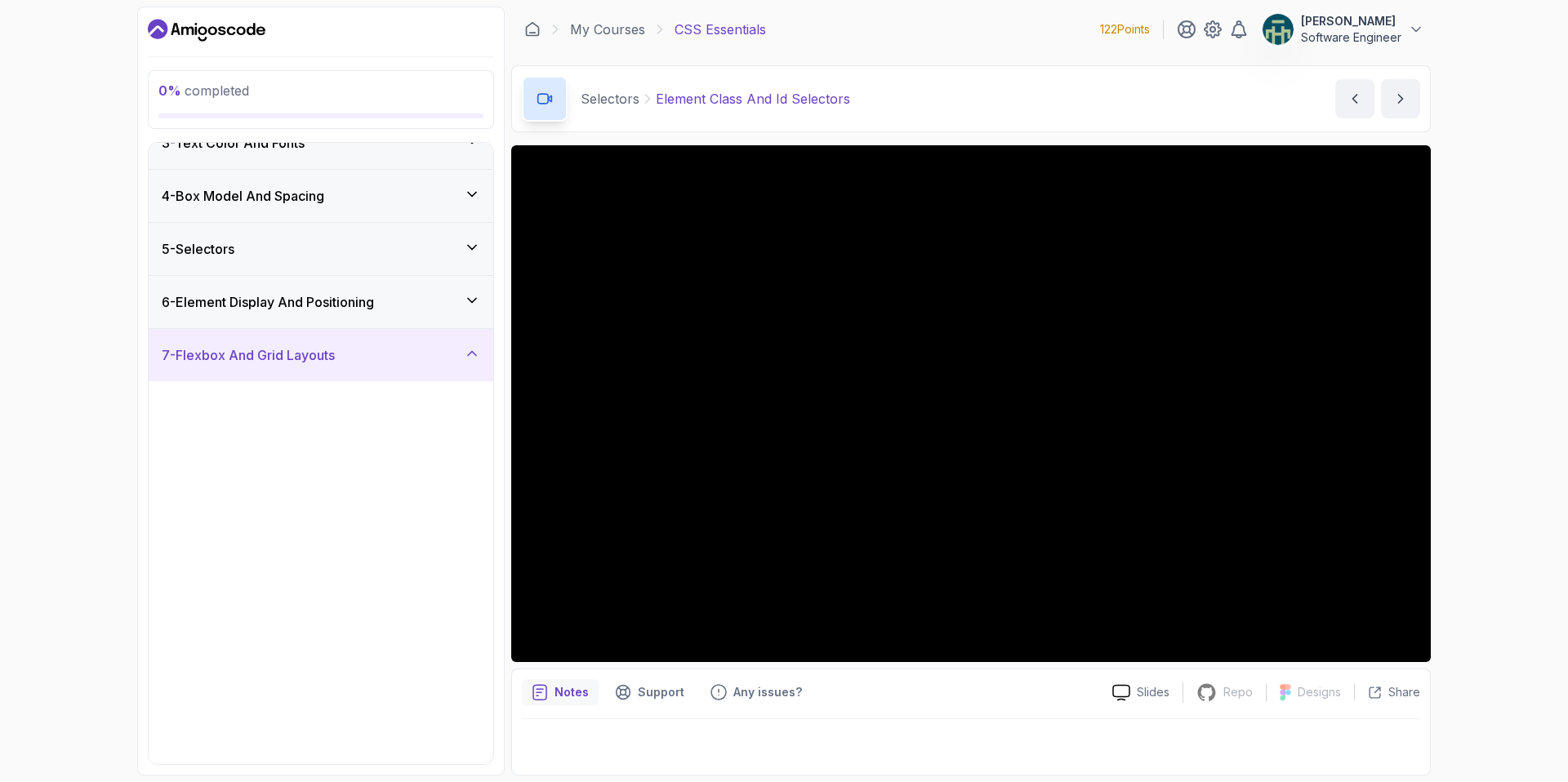
scroll to position [0, 0]
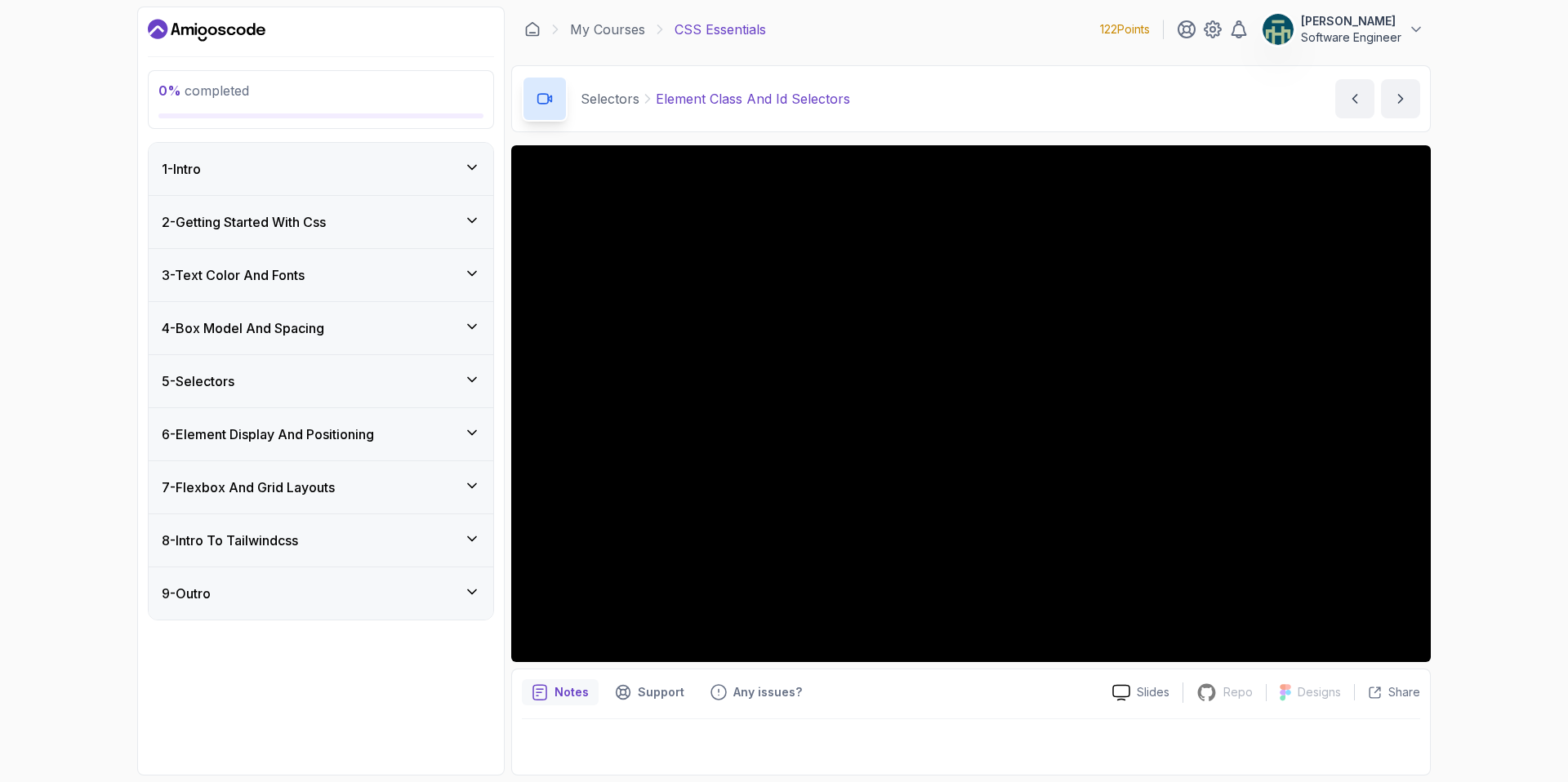
click at [467, 370] on div "5 - Selectors" at bounding box center [321, 381] width 344 height 52
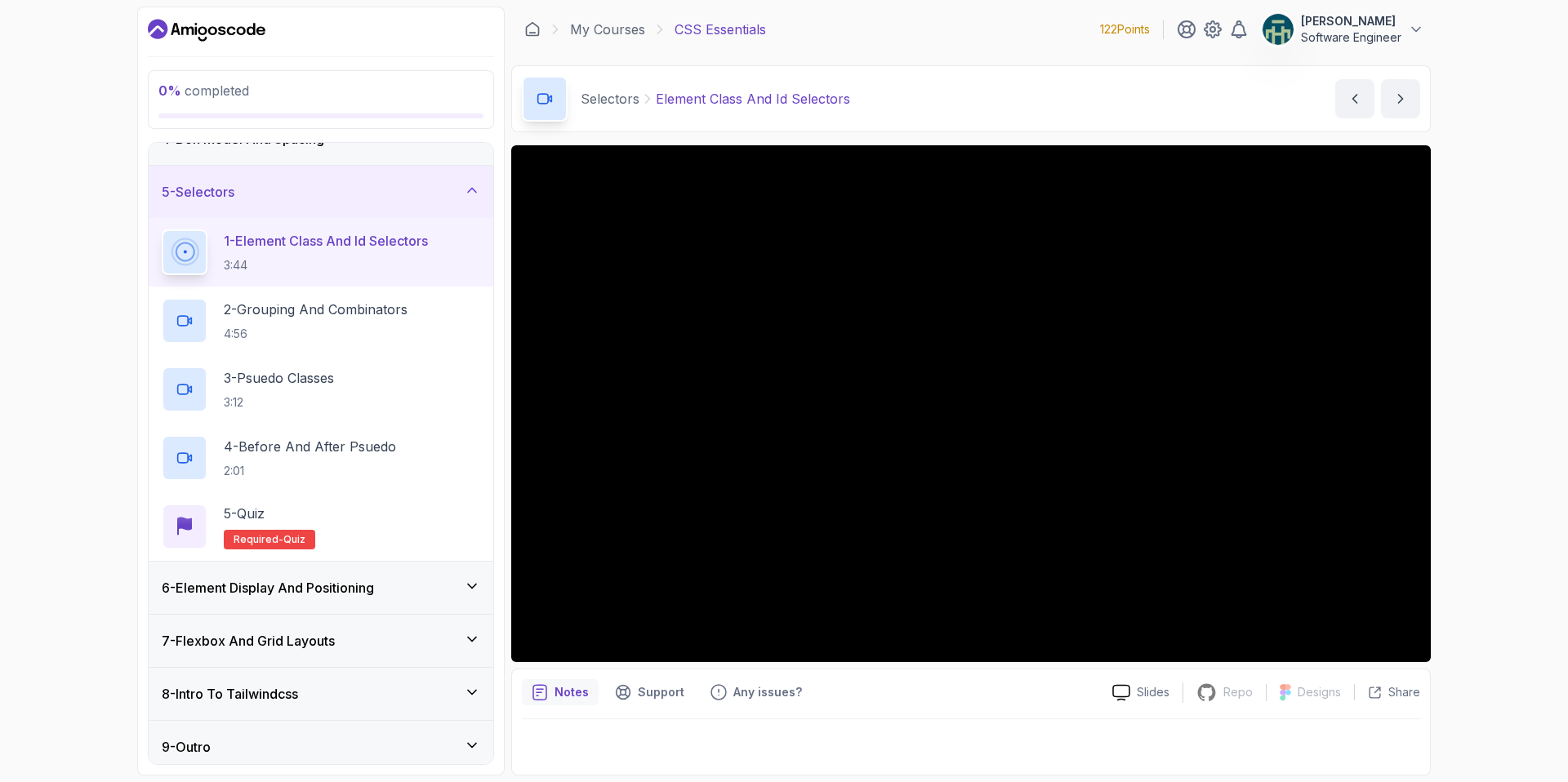
scroll to position [177, 0]
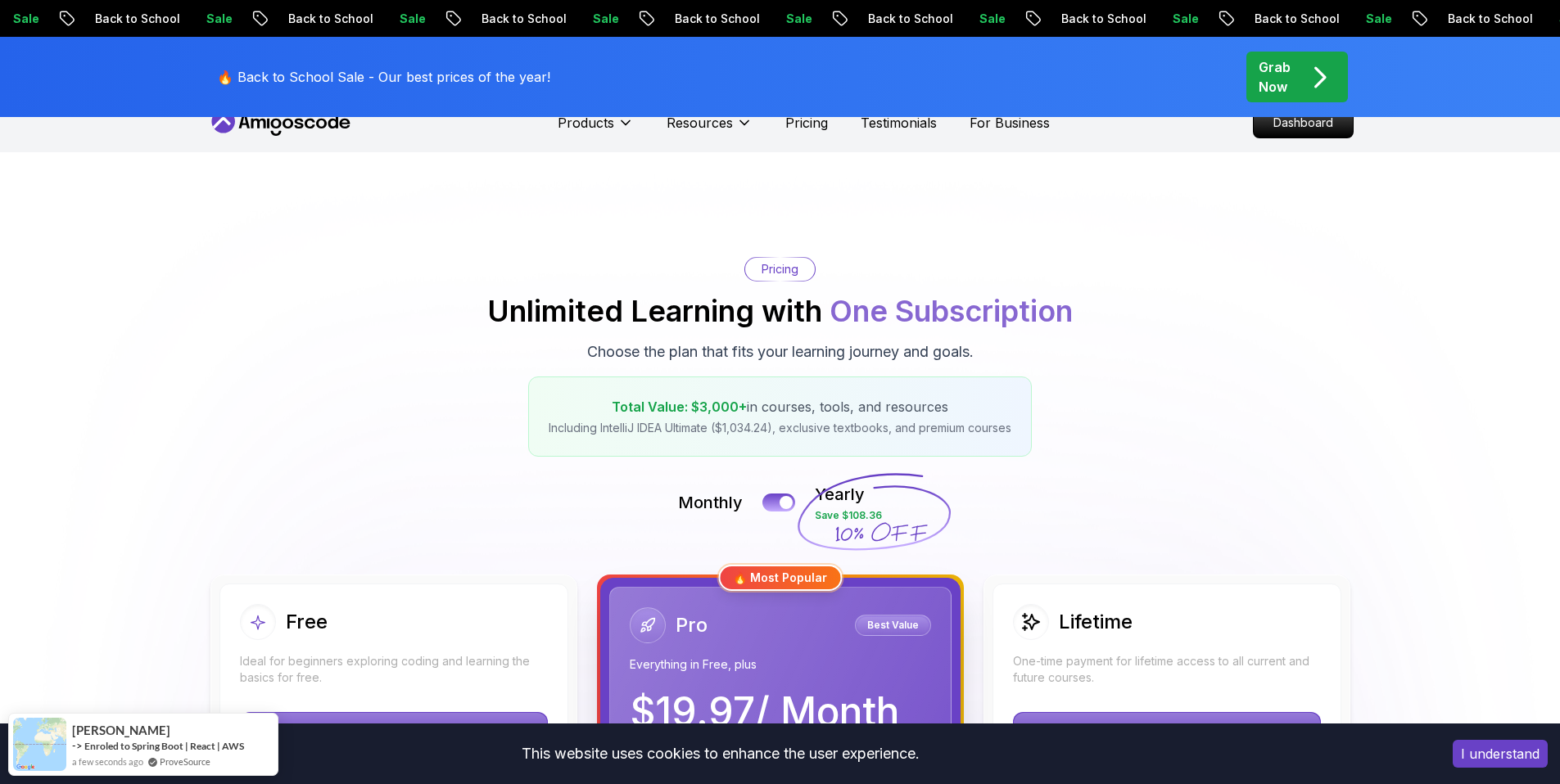
scroll to position [88, 0]
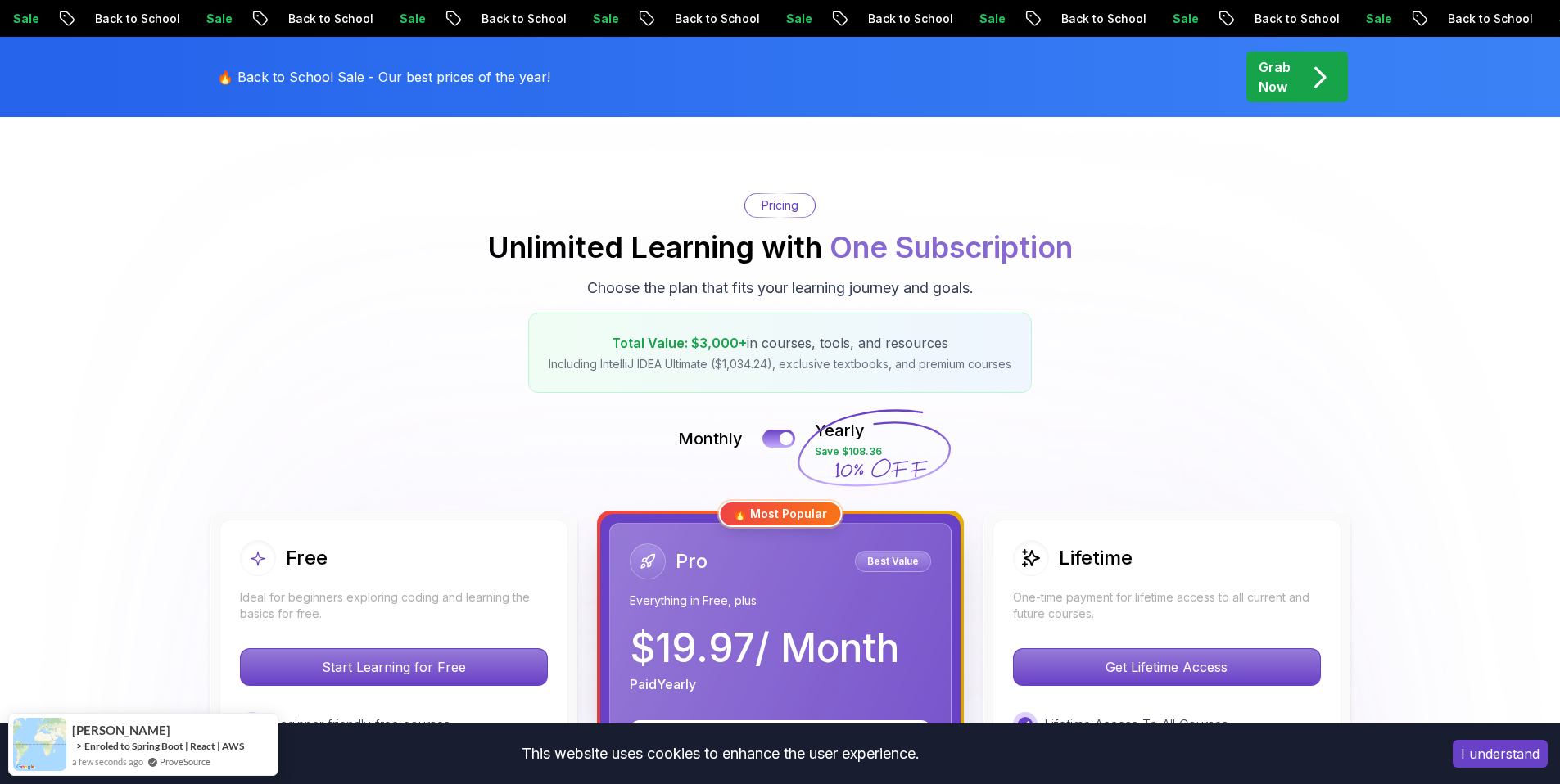
click at [436, 649] on p "Start Learning for Free" at bounding box center [394, 667] width 306 height 36
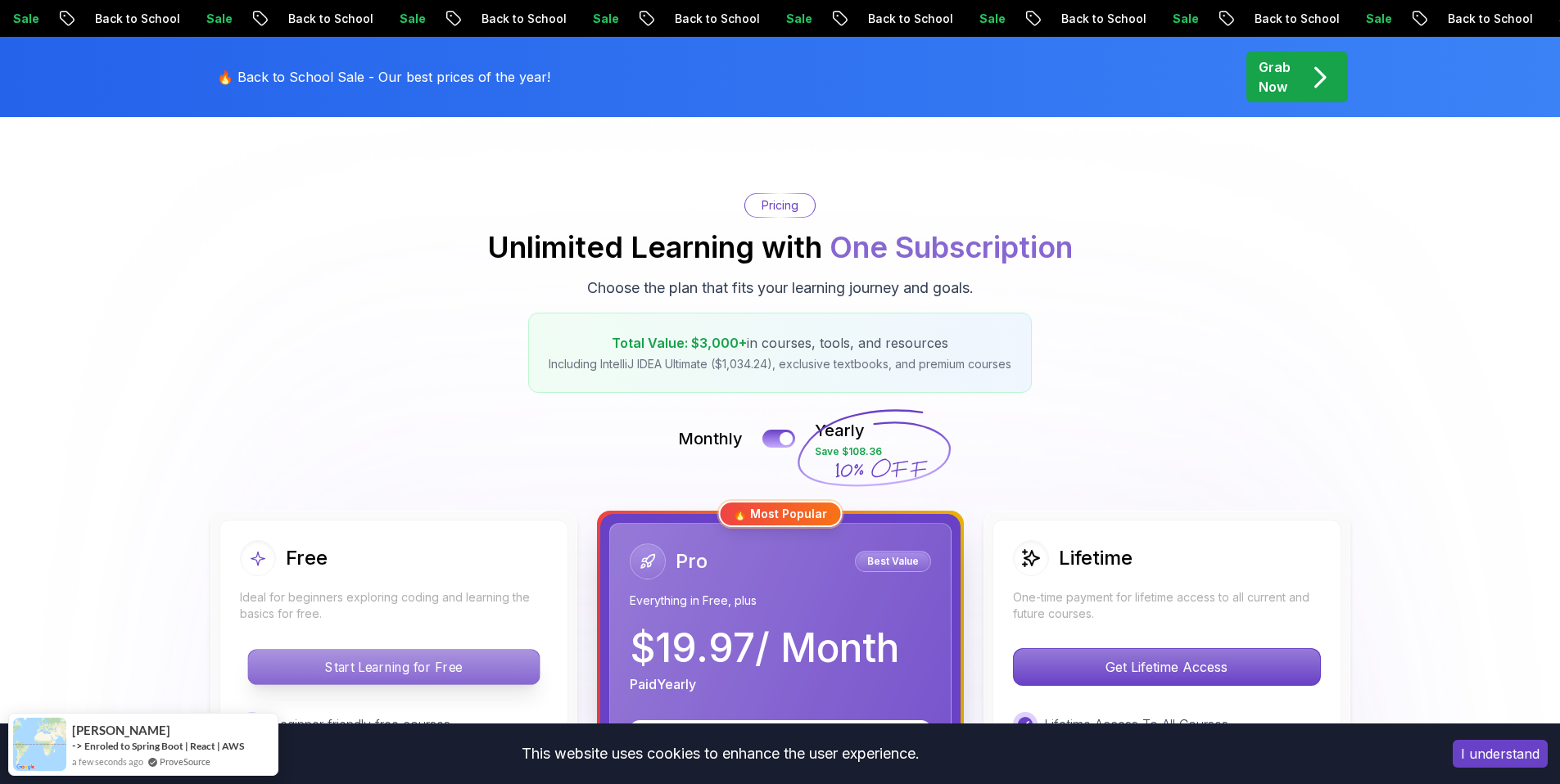
scroll to position [314, 0]
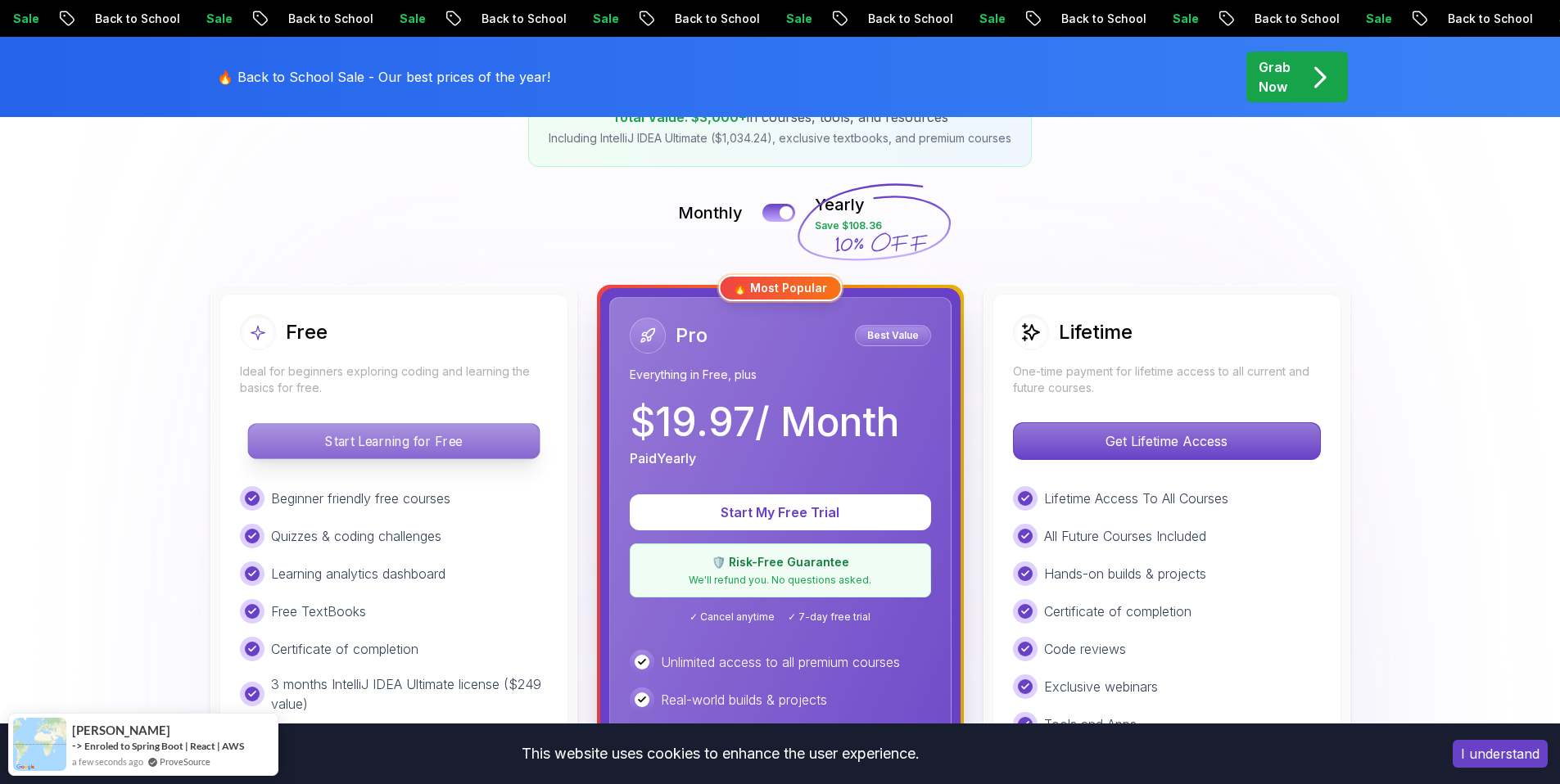
click at [422, 447] on p "Start Learning for Free" at bounding box center [394, 441] width 291 height 34
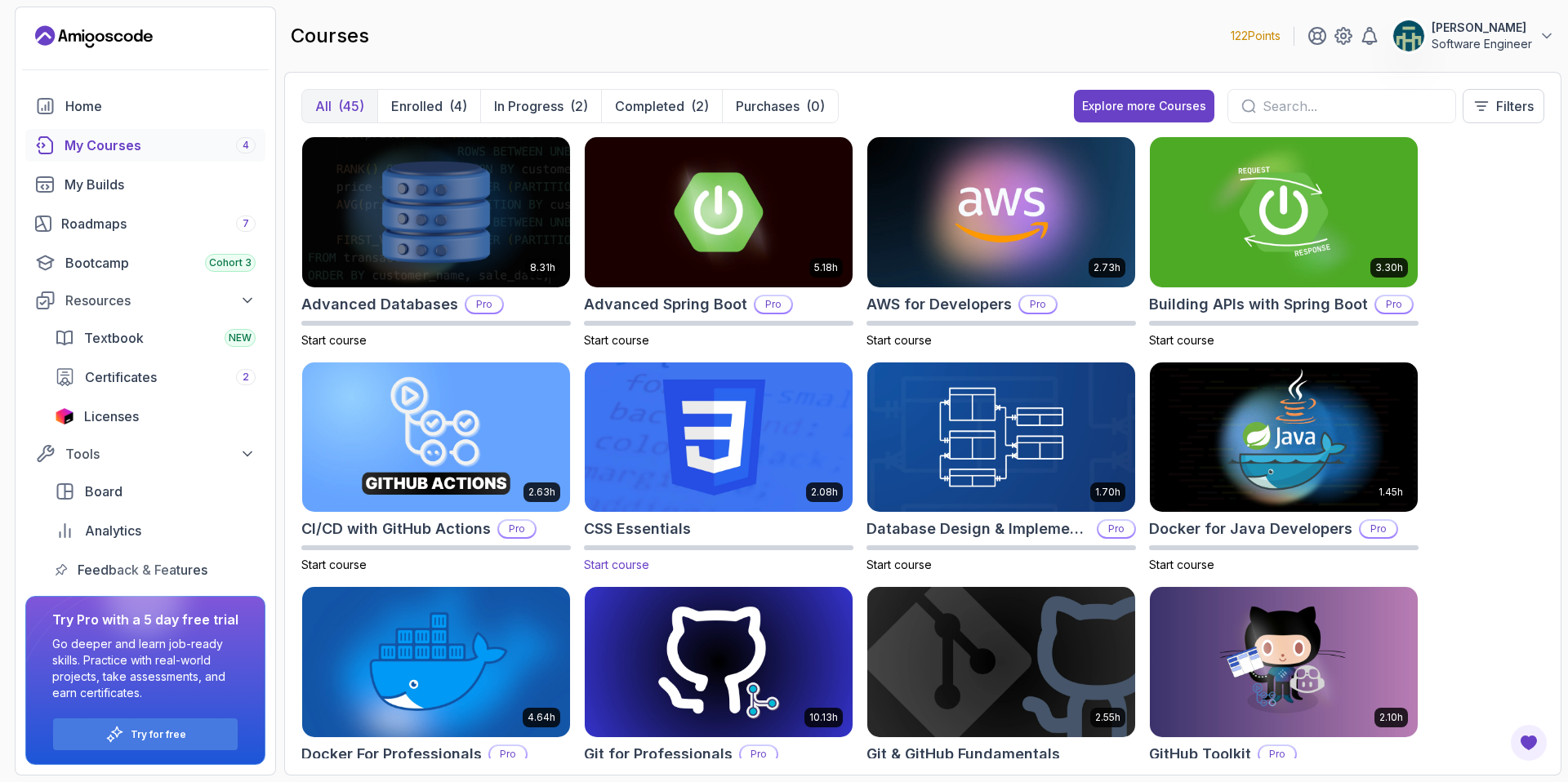
click at [691, 466] on img at bounding box center [718, 437] width 281 height 157
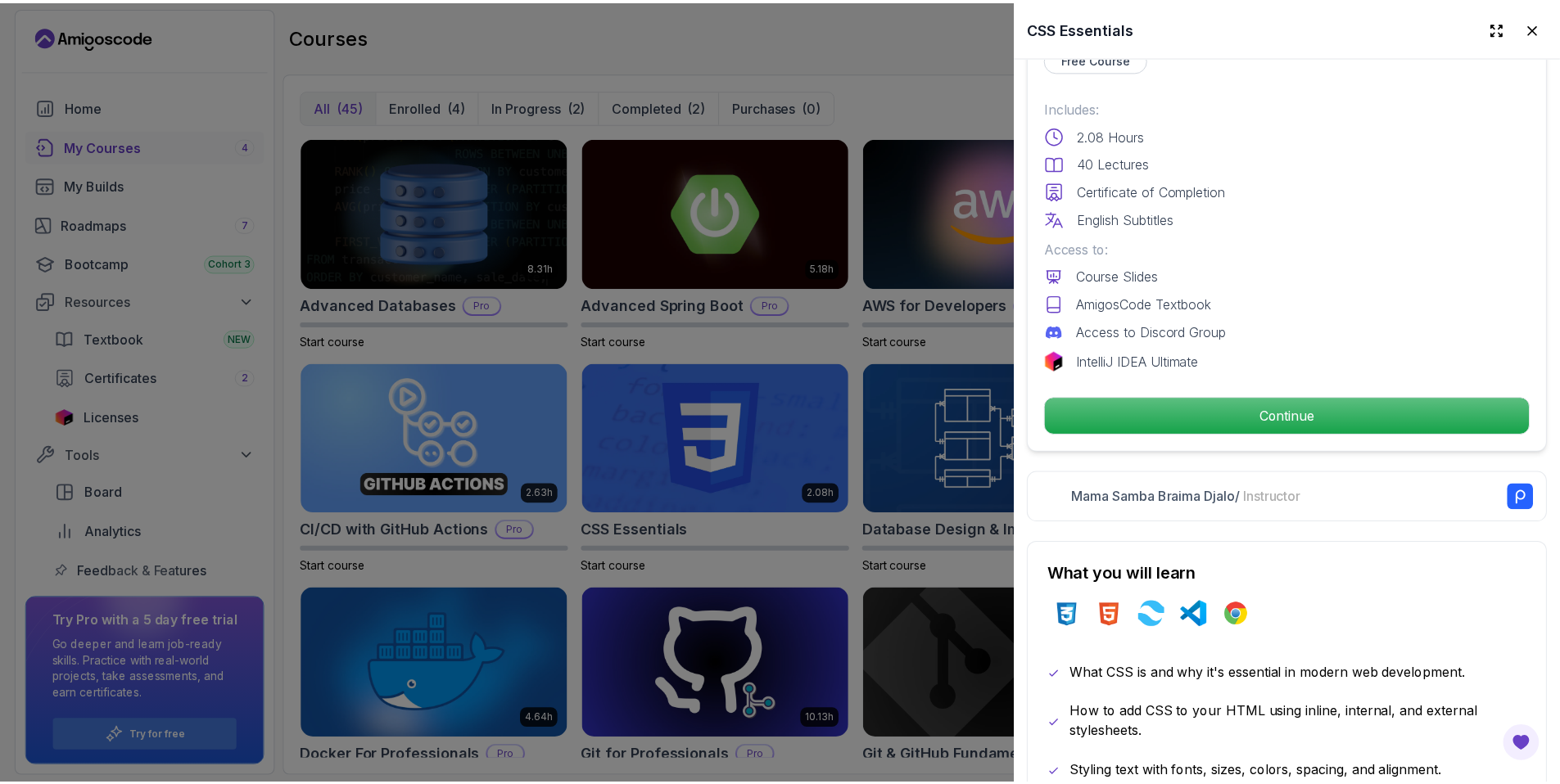
scroll to position [459, 0]
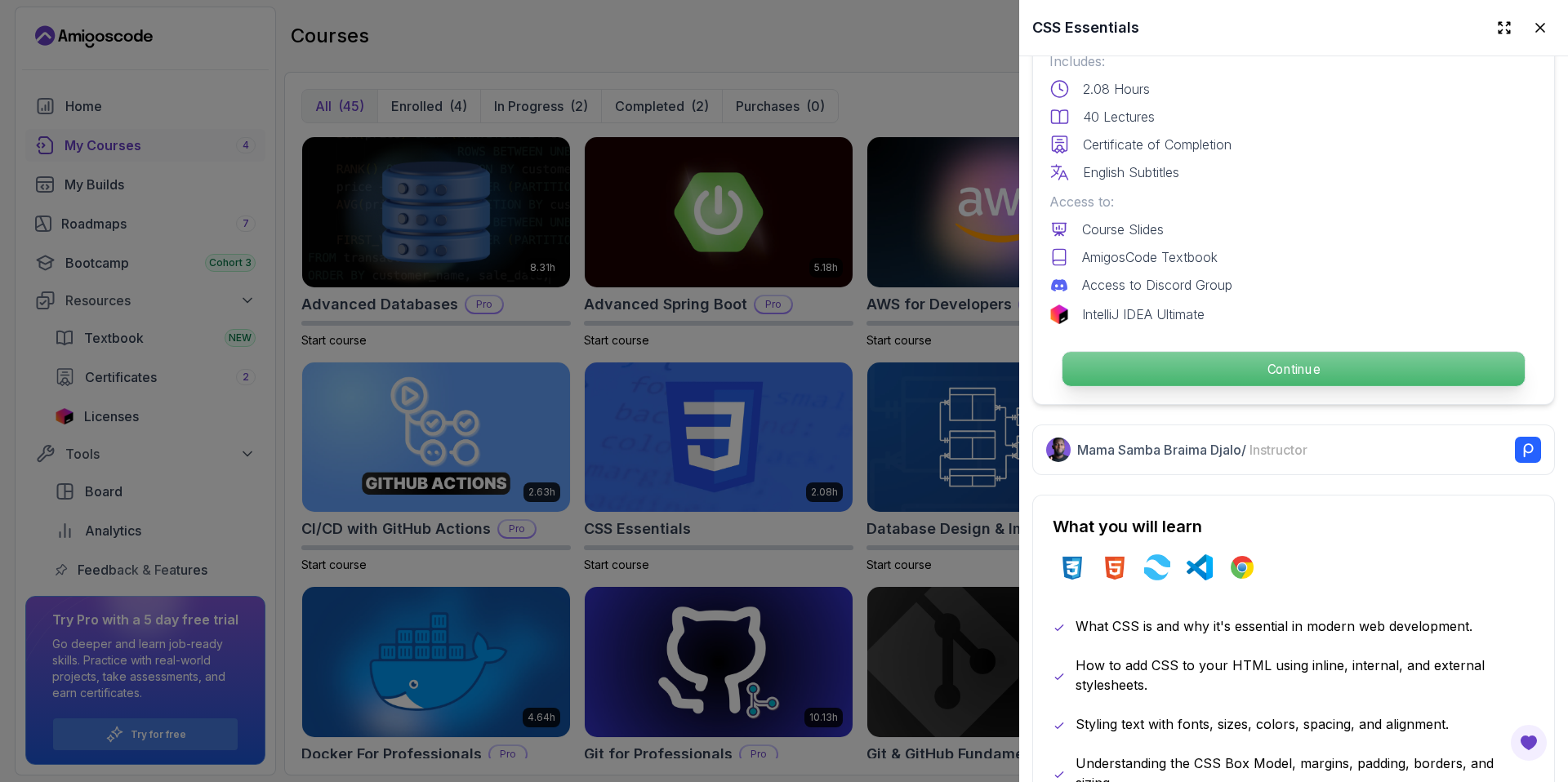
click at [1312, 363] on p "Continue" at bounding box center [1294, 369] width 462 height 34
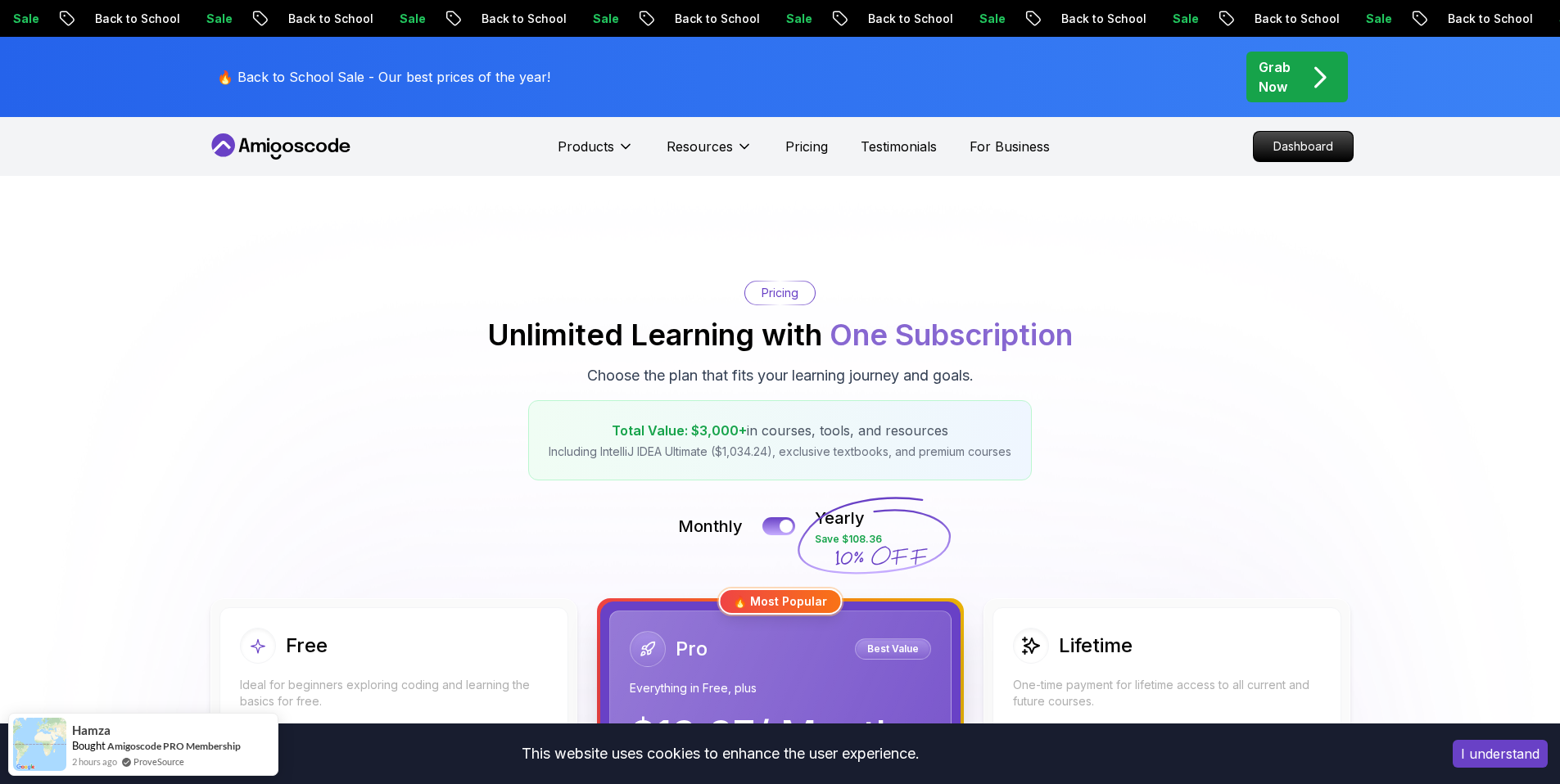
scroll to position [333, 0]
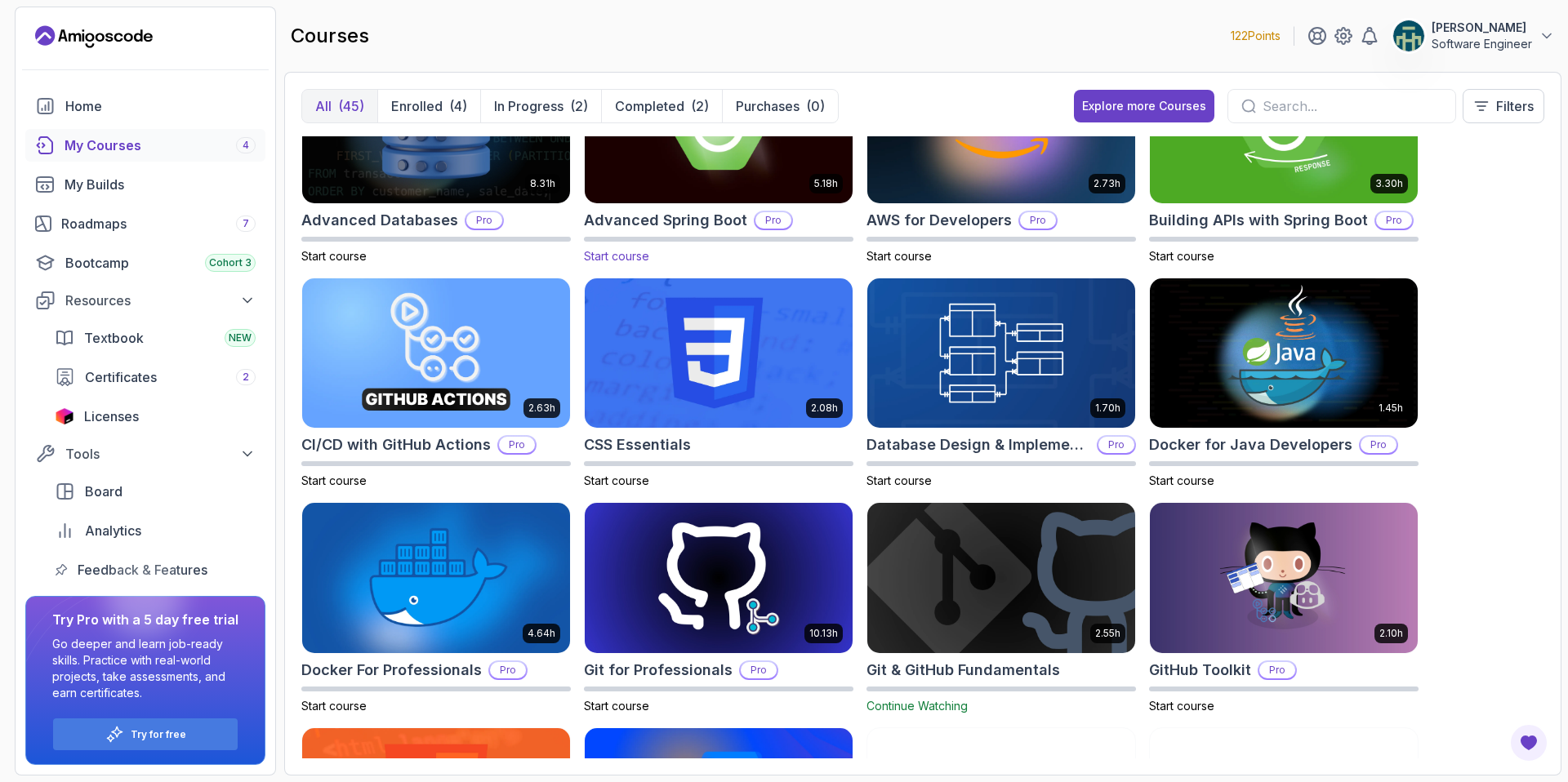
scroll to position [93, 0]
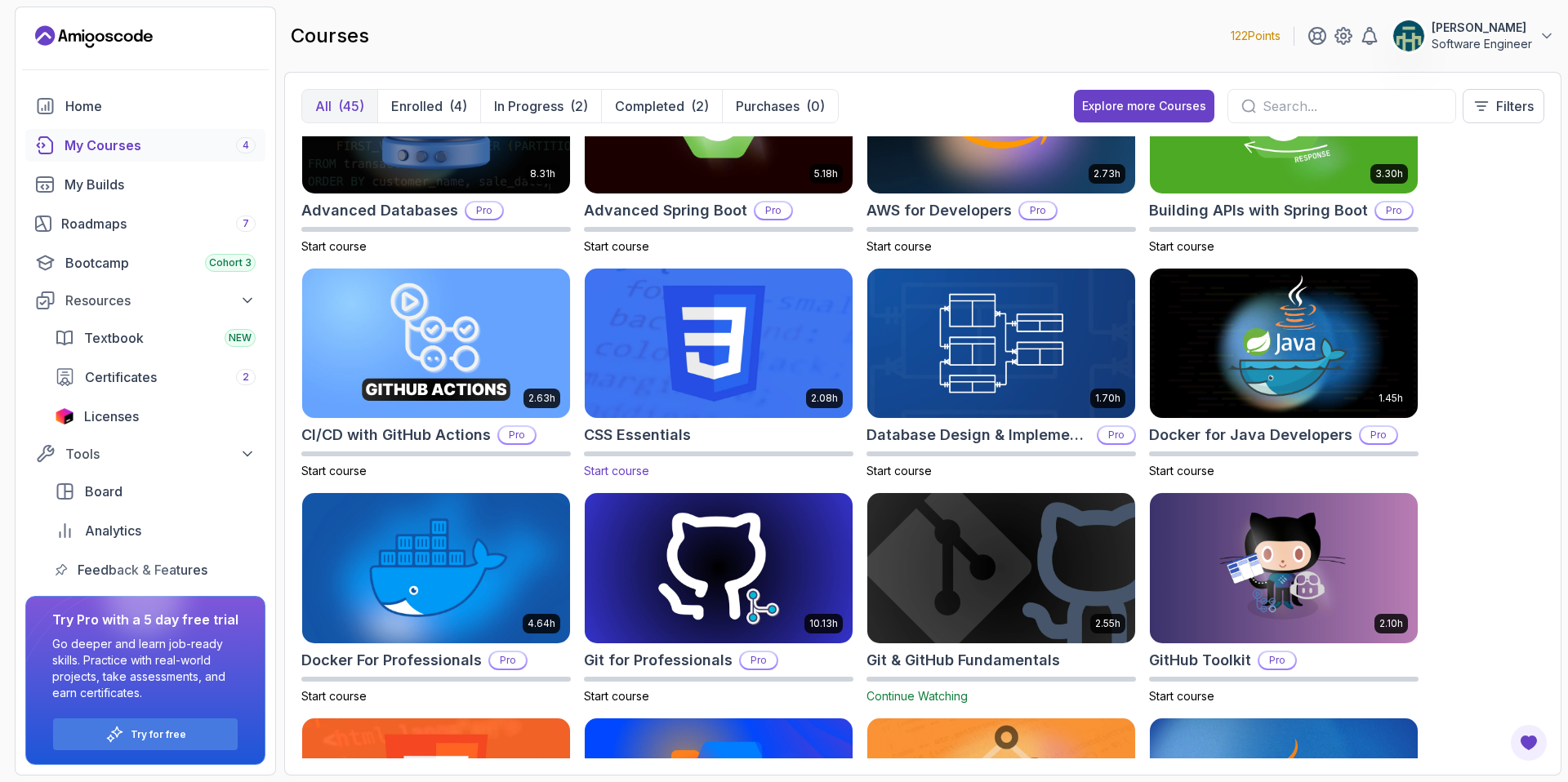
click at [787, 342] on img at bounding box center [718, 343] width 281 height 157
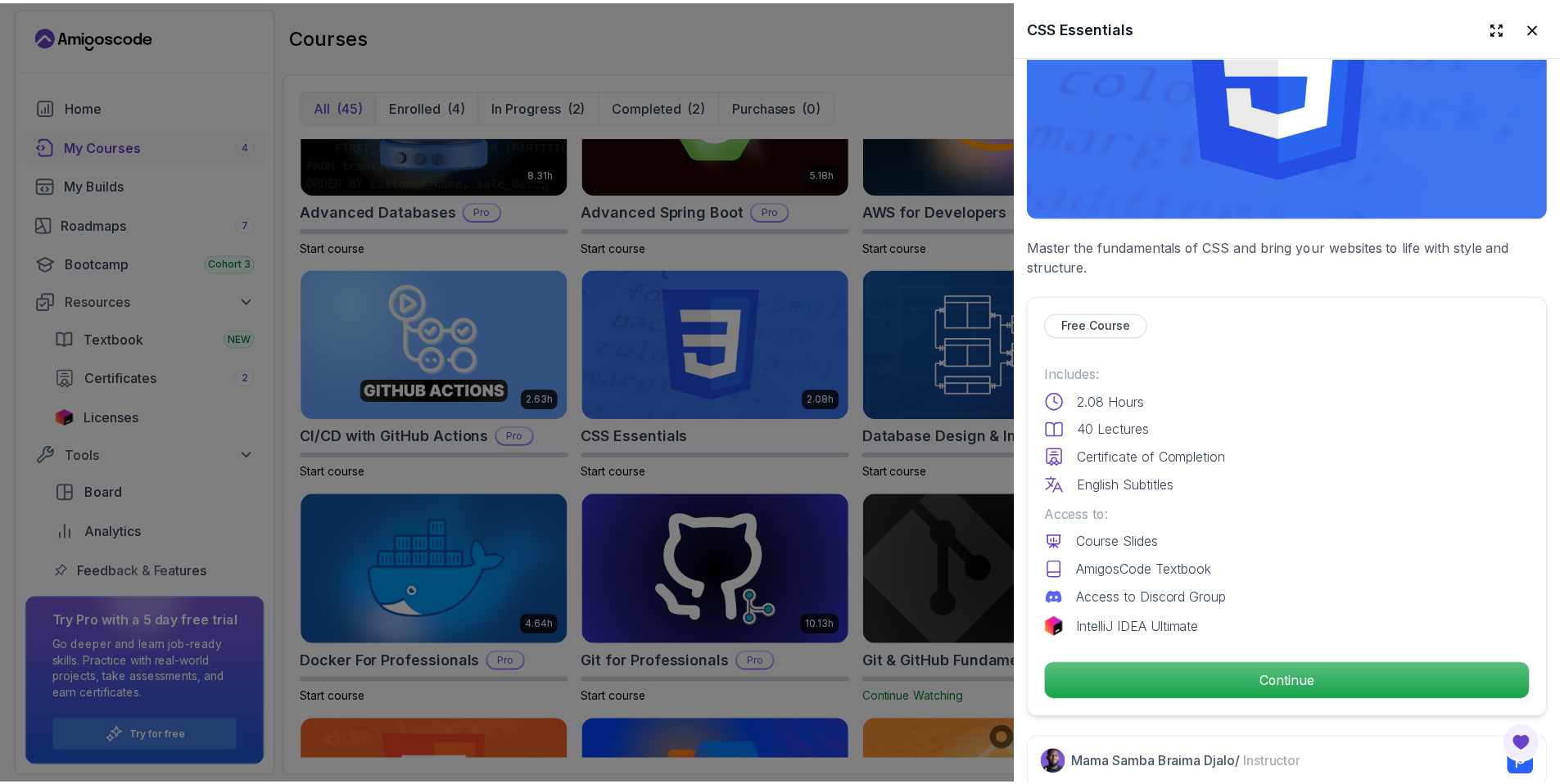
scroll to position [159, 0]
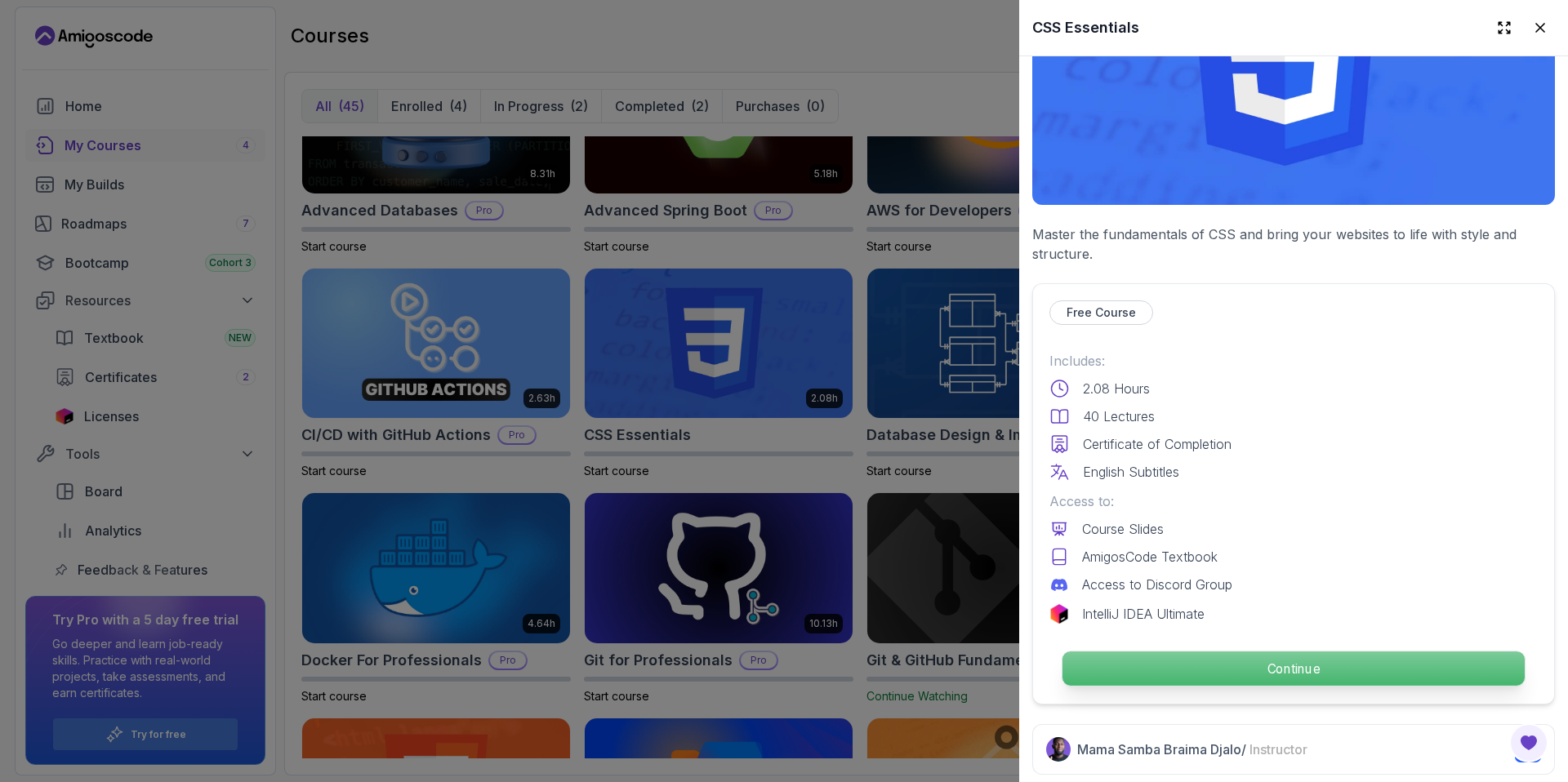
click at [1245, 669] on p "Continue" at bounding box center [1294, 668] width 462 height 34
